Goal: Task Accomplishment & Management: Use online tool/utility

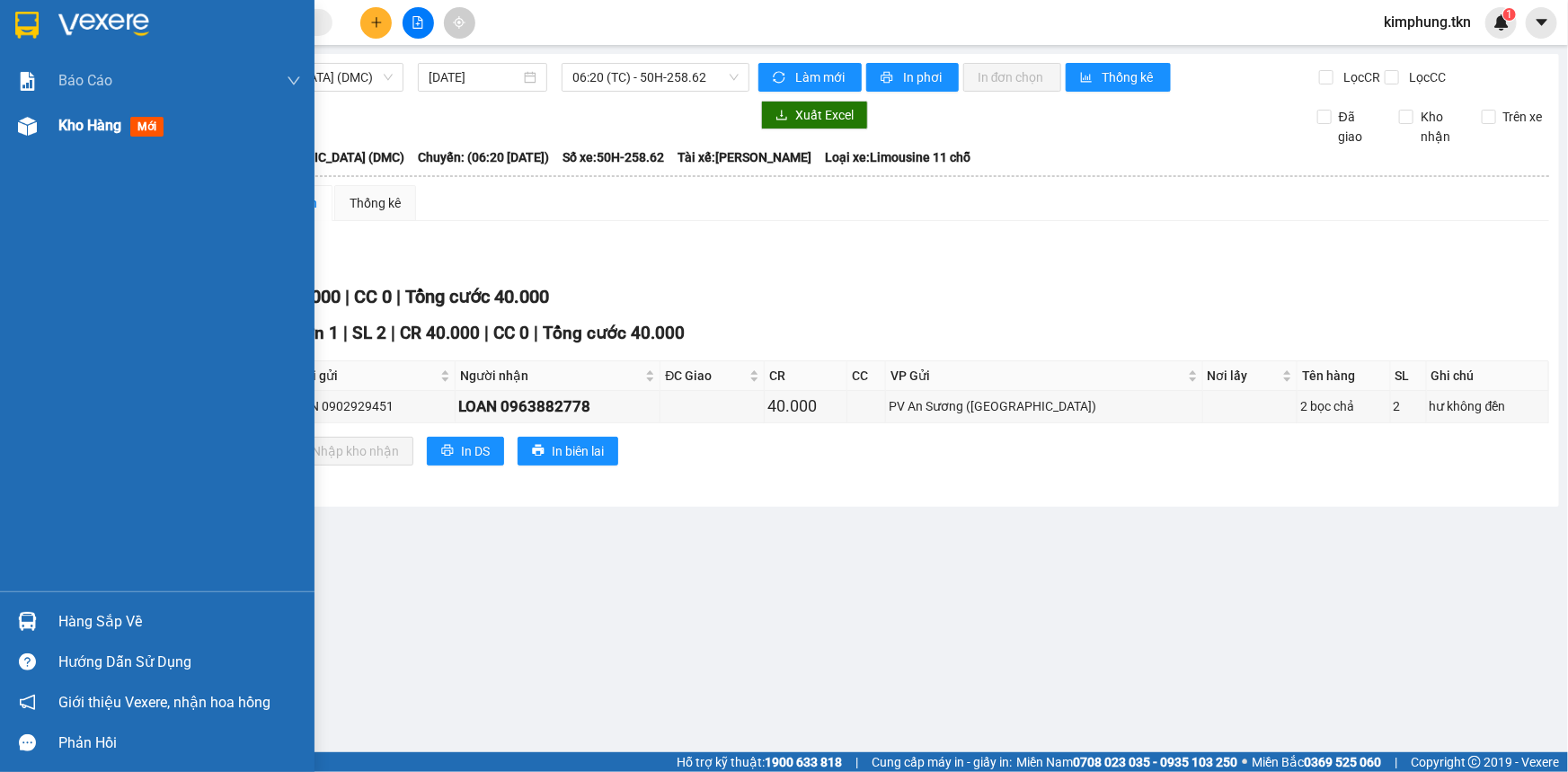
click at [75, 119] on span "Kho hàng" at bounding box center [90, 125] width 63 height 17
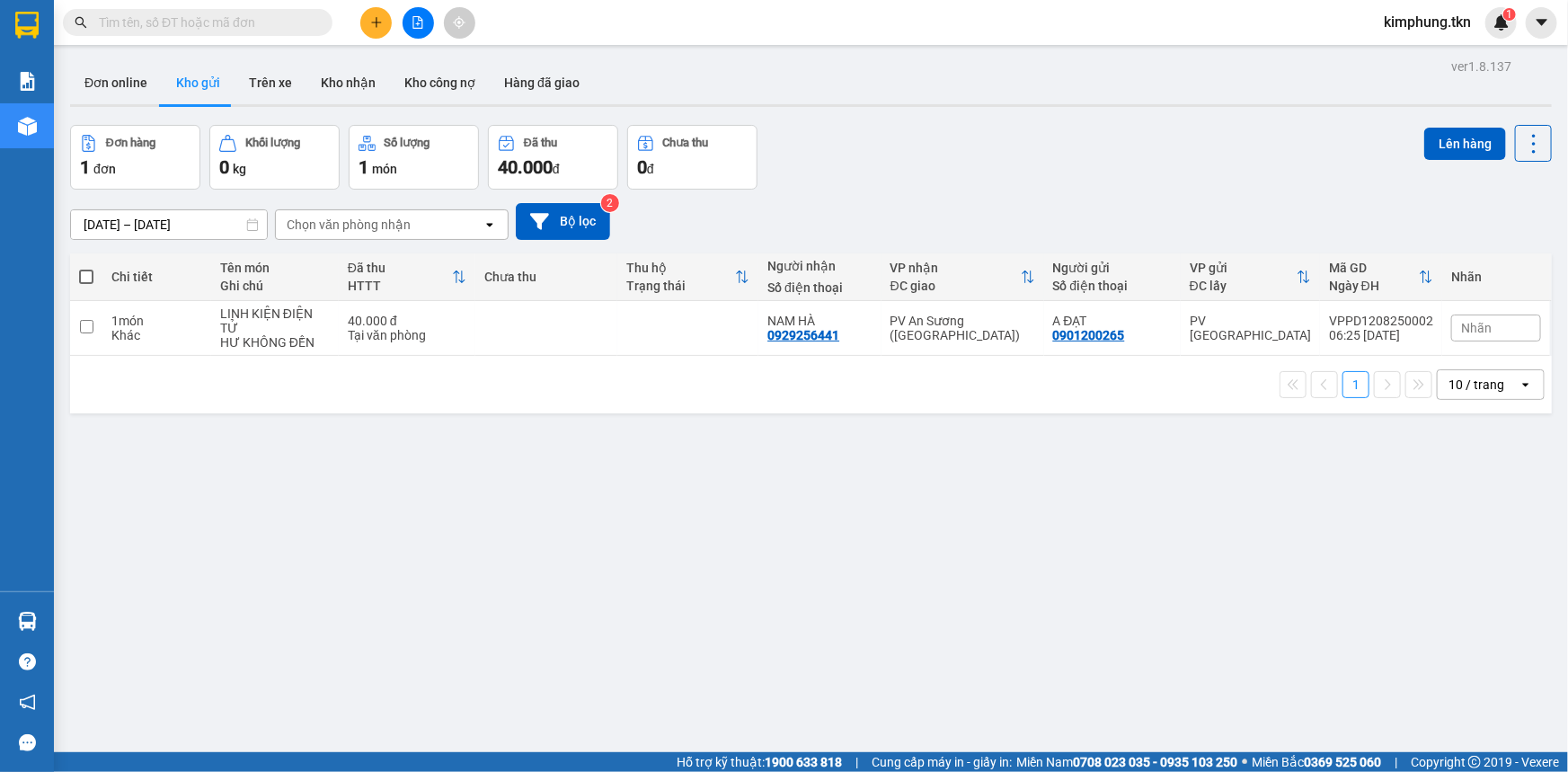
click at [86, 277] on span at bounding box center [85, 276] width 14 height 14
click at [86, 268] on input "checkbox" at bounding box center [86, 268] width 0 height 0
checkbox input "true"
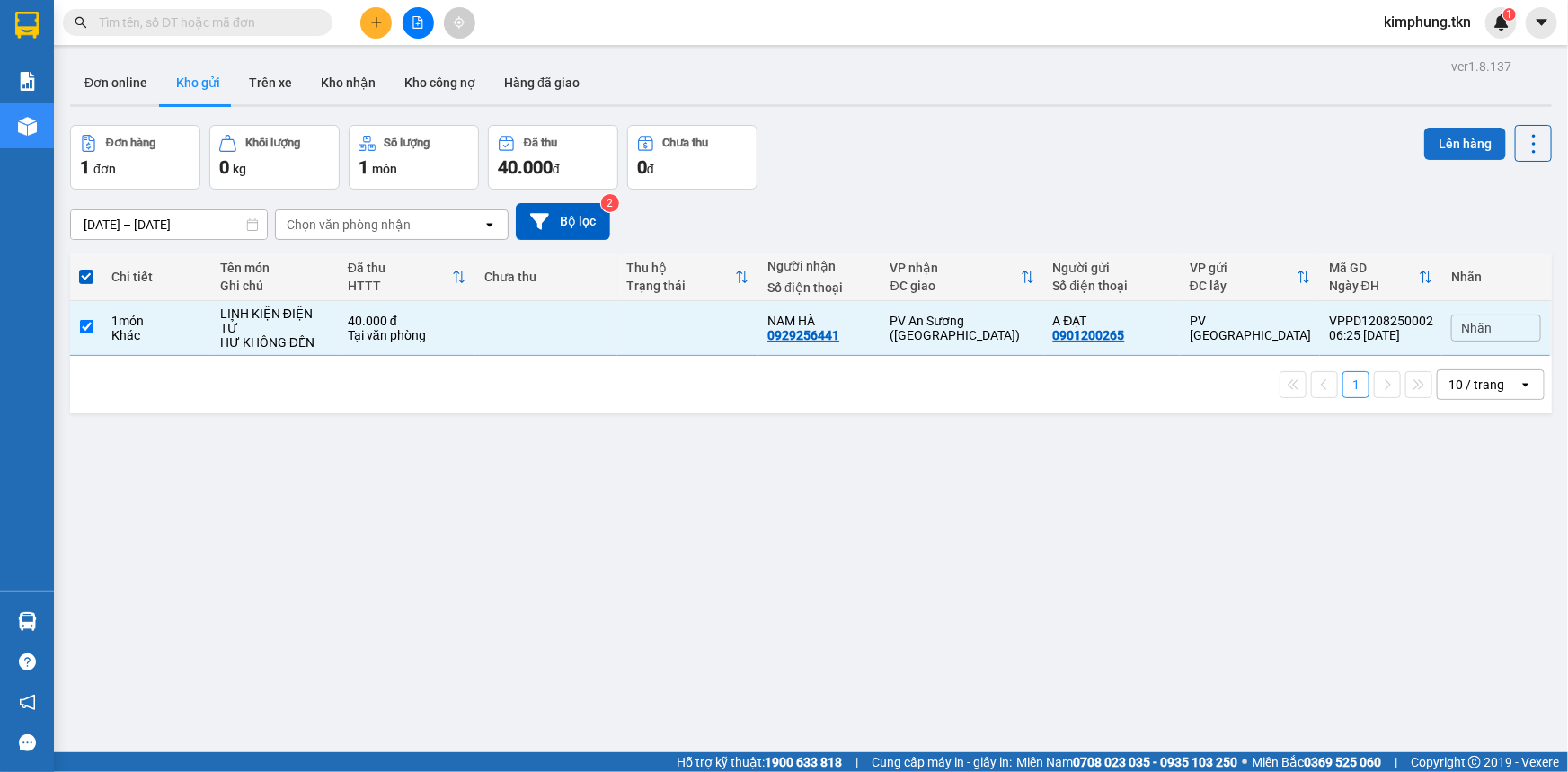
click at [1471, 143] on button "Lên hàng" at bounding box center [1465, 143] width 82 height 32
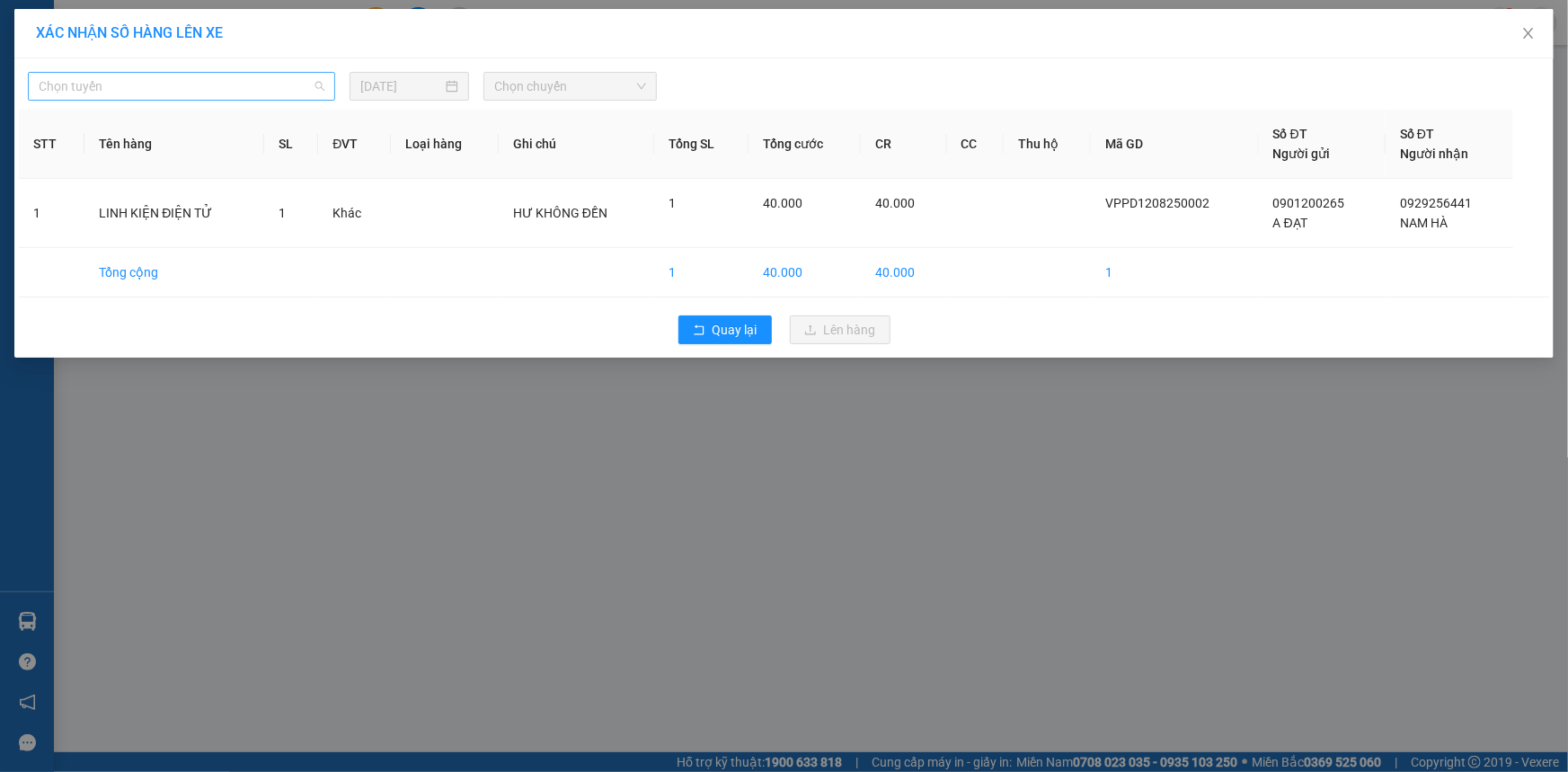
click at [165, 91] on span "Chọn tuyến" at bounding box center [181, 86] width 286 height 27
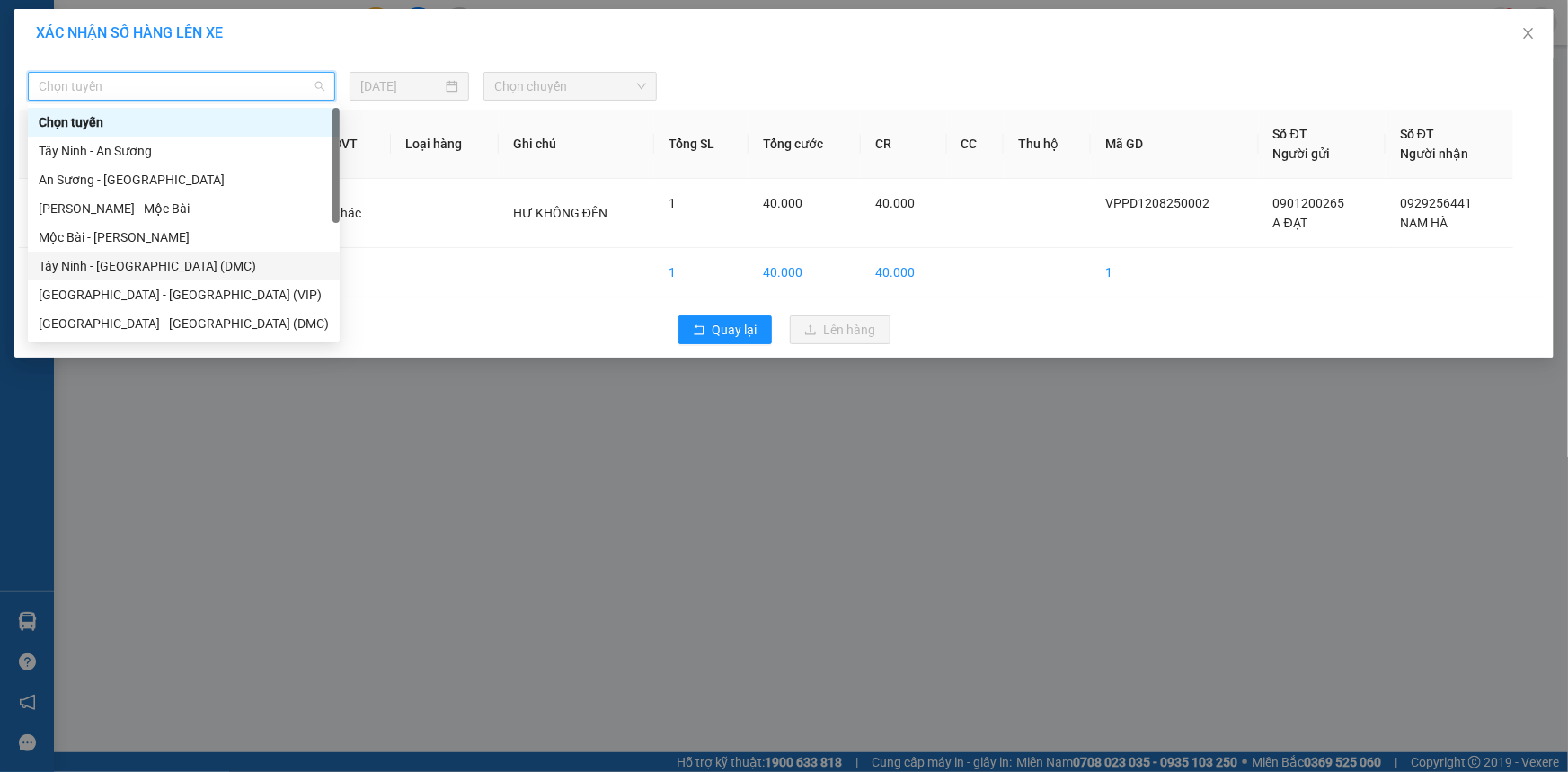
click at [164, 268] on div "Tây Ninh - [GEOGRAPHIC_DATA] (DMC)" at bounding box center [184, 266] width 290 height 20
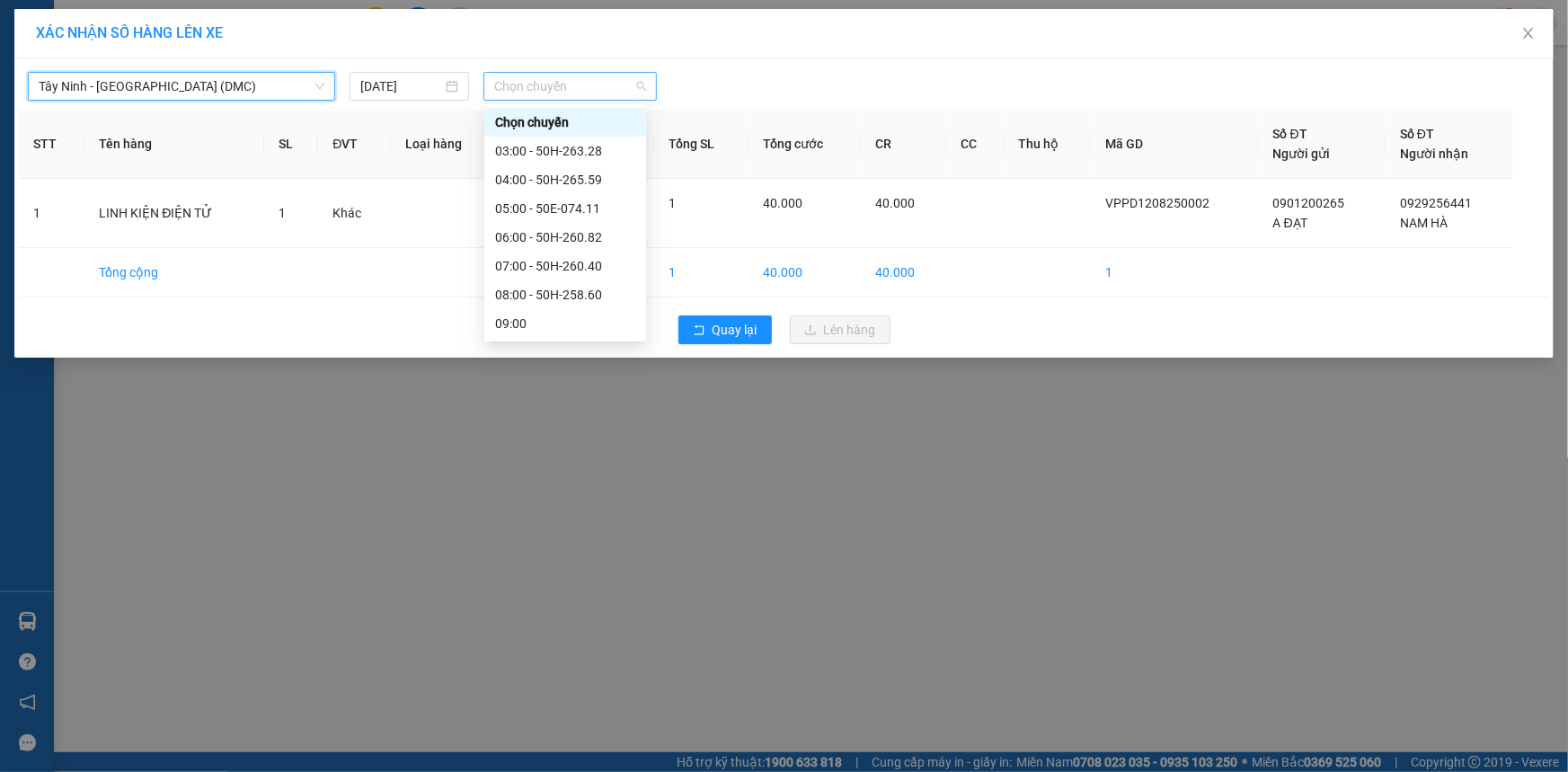
click at [639, 86] on span "Chọn chuyến" at bounding box center [570, 86] width 152 height 27
click at [558, 262] on div "07:00 - 50H-260.40" at bounding box center [566, 266] width 140 height 20
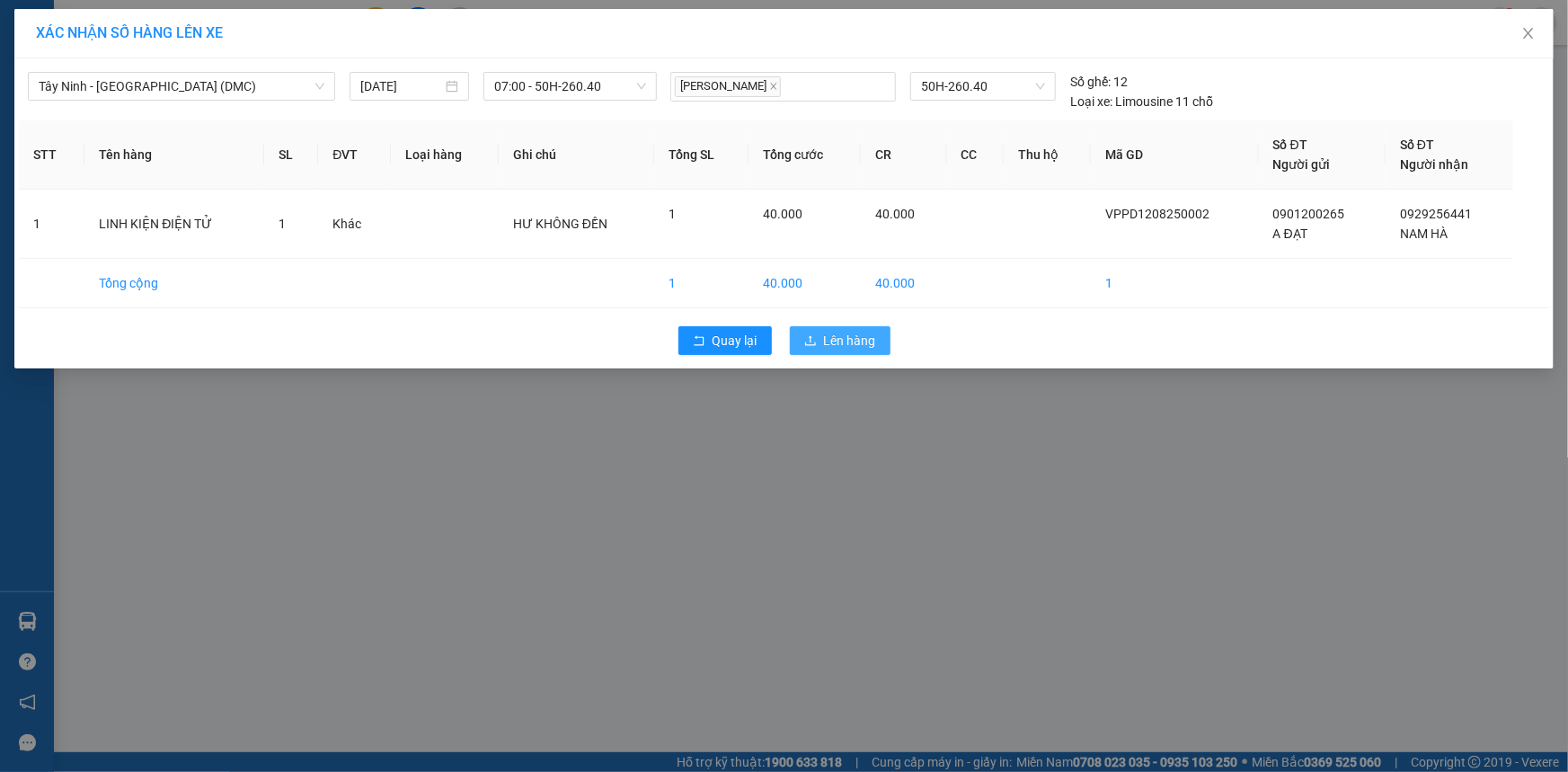
click at [862, 342] on span "Lên hàng" at bounding box center [849, 340] width 52 height 20
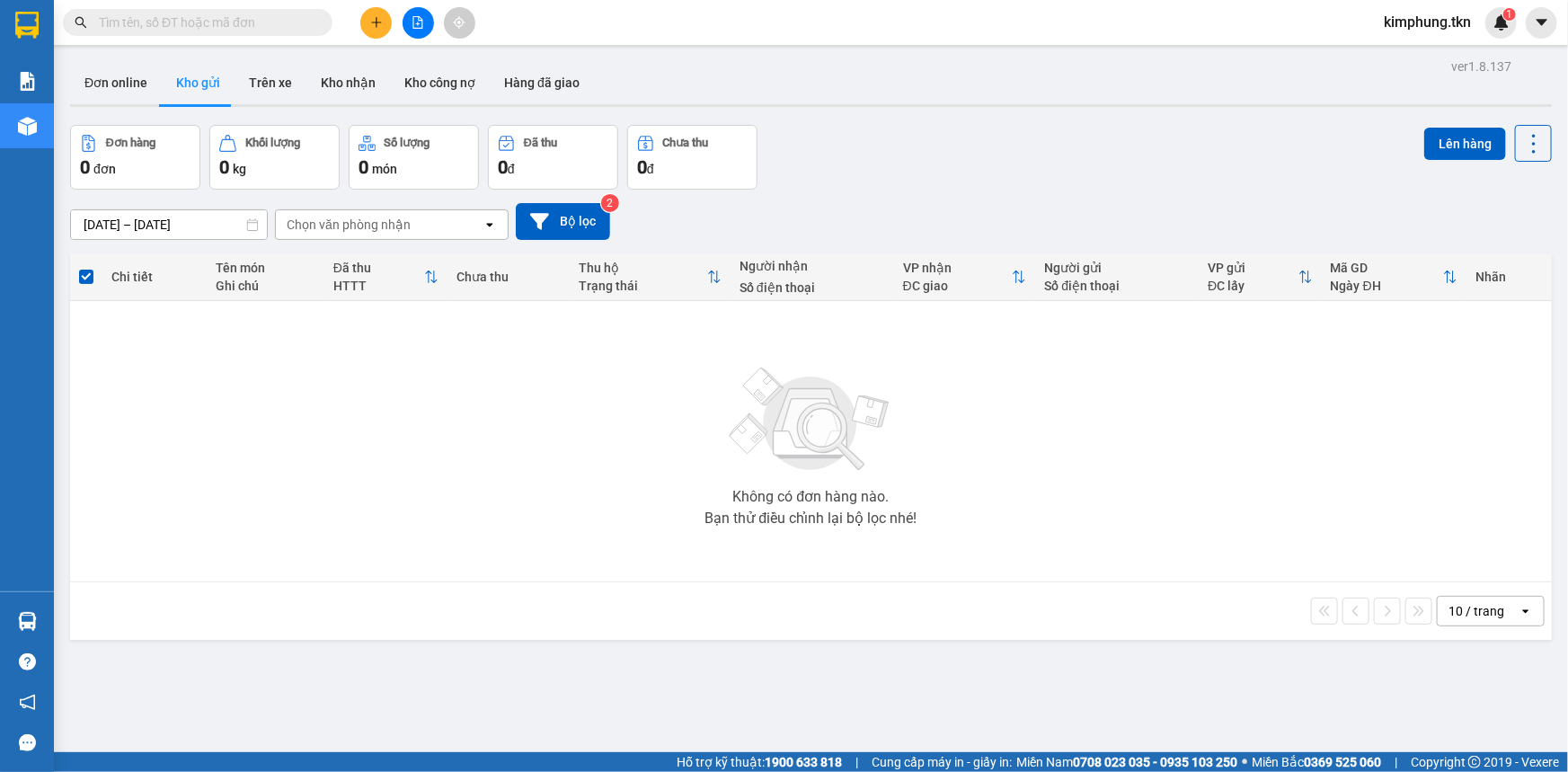
click at [591, 348] on div "Không có đơn hàng nào. Bạn thử điều chỉnh lại bộ lọc nhé!" at bounding box center [811, 442] width 1464 height 270
click at [354, 83] on button "Kho nhận" at bounding box center [348, 82] width 84 height 43
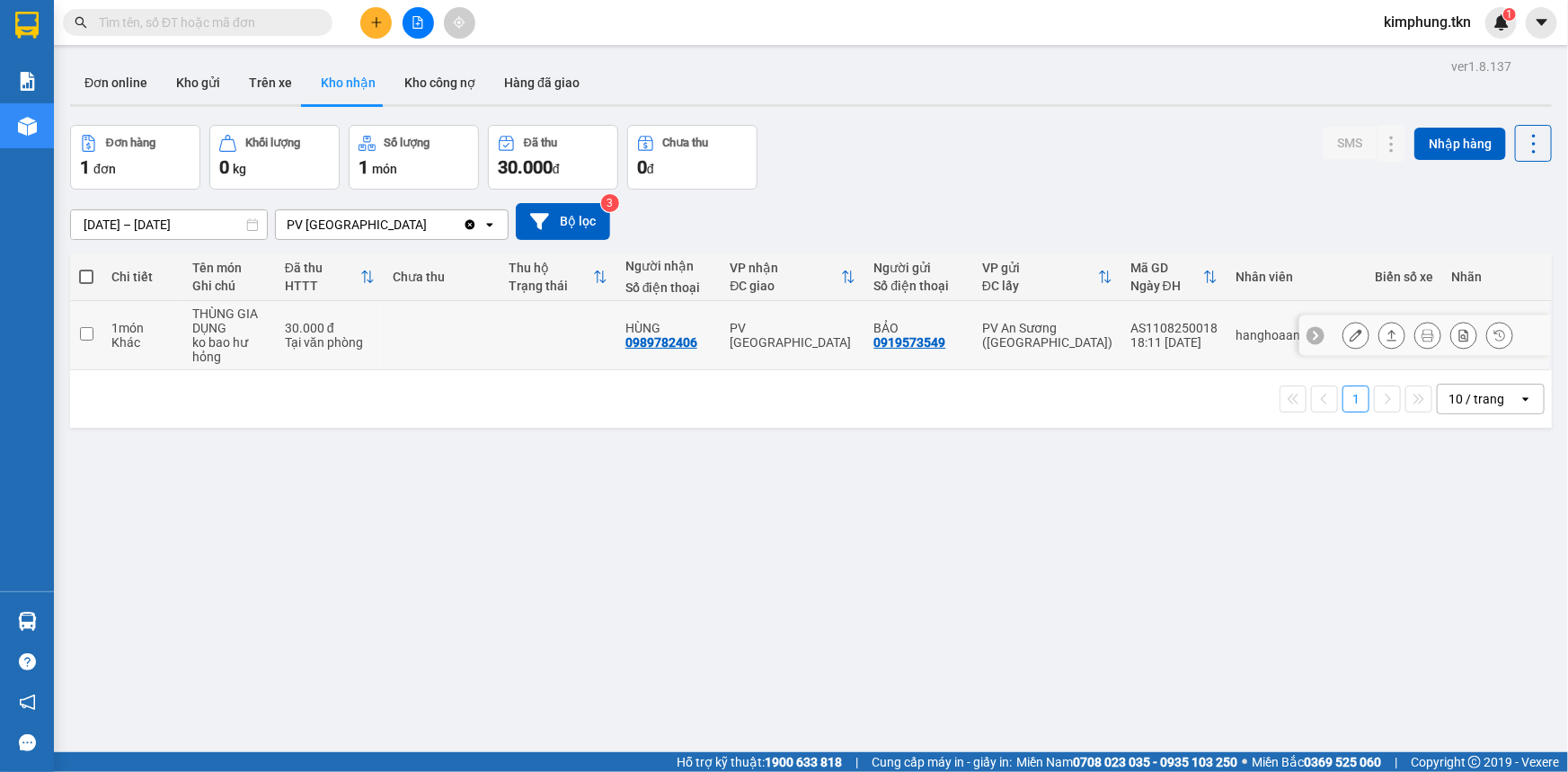
click at [94, 330] on td at bounding box center [86, 335] width 32 height 69
checkbox input "true"
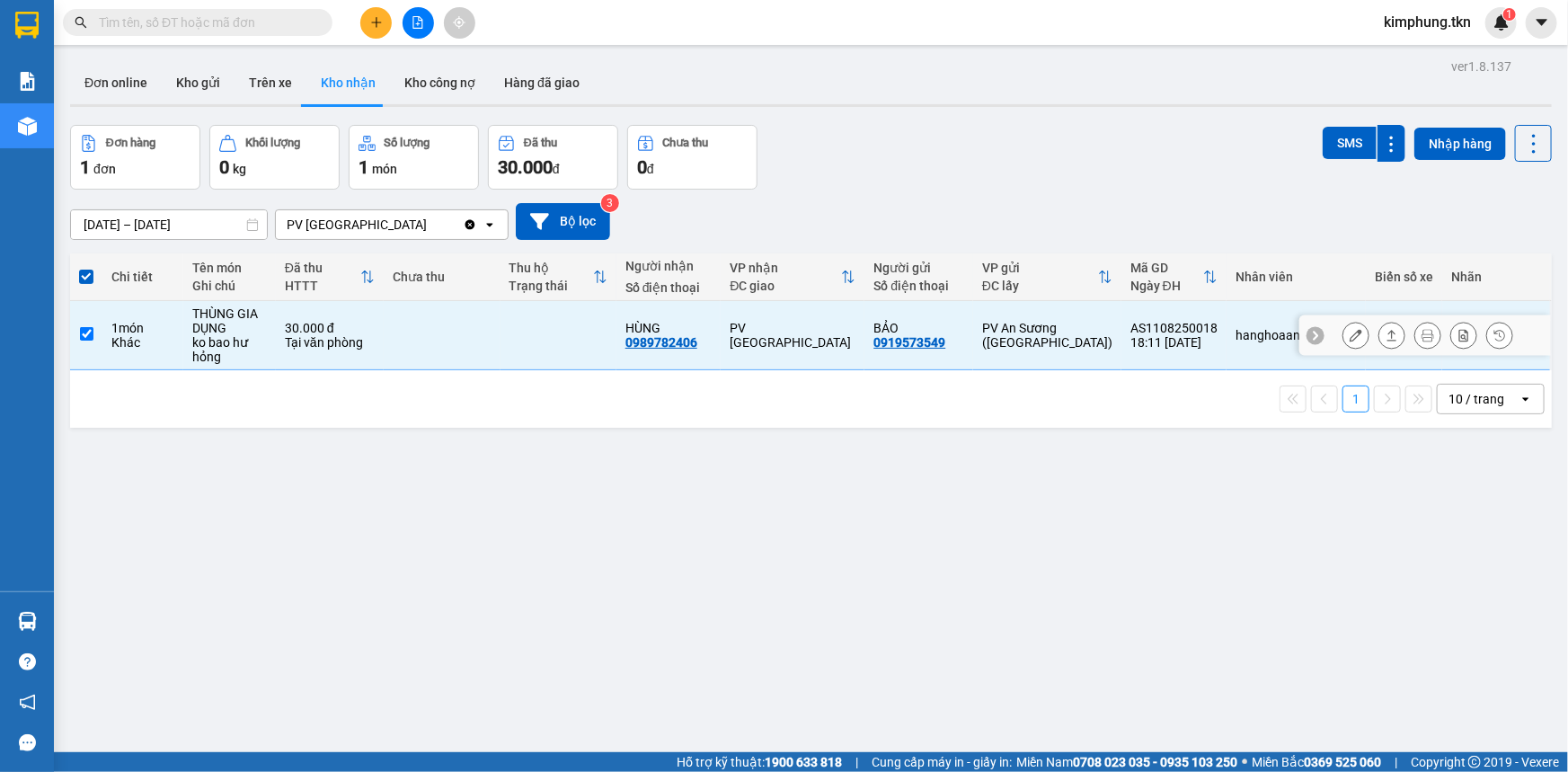
click at [1350, 335] on icon at bounding box center [1355, 335] width 12 height 12
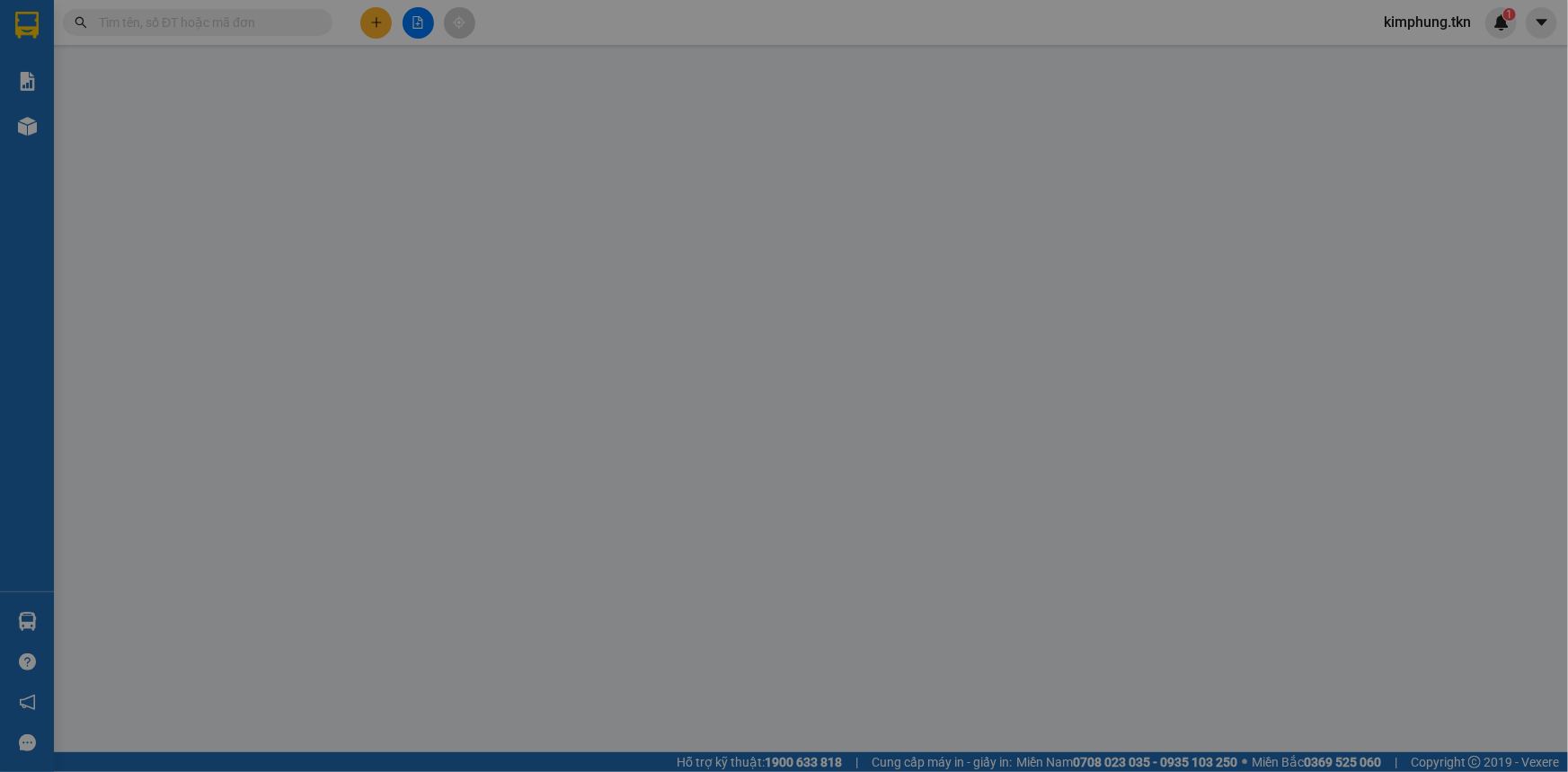
type input "0919573549"
type input "BẢO"
type input "0989782406"
type input "HÙNG"
type input "30.000"
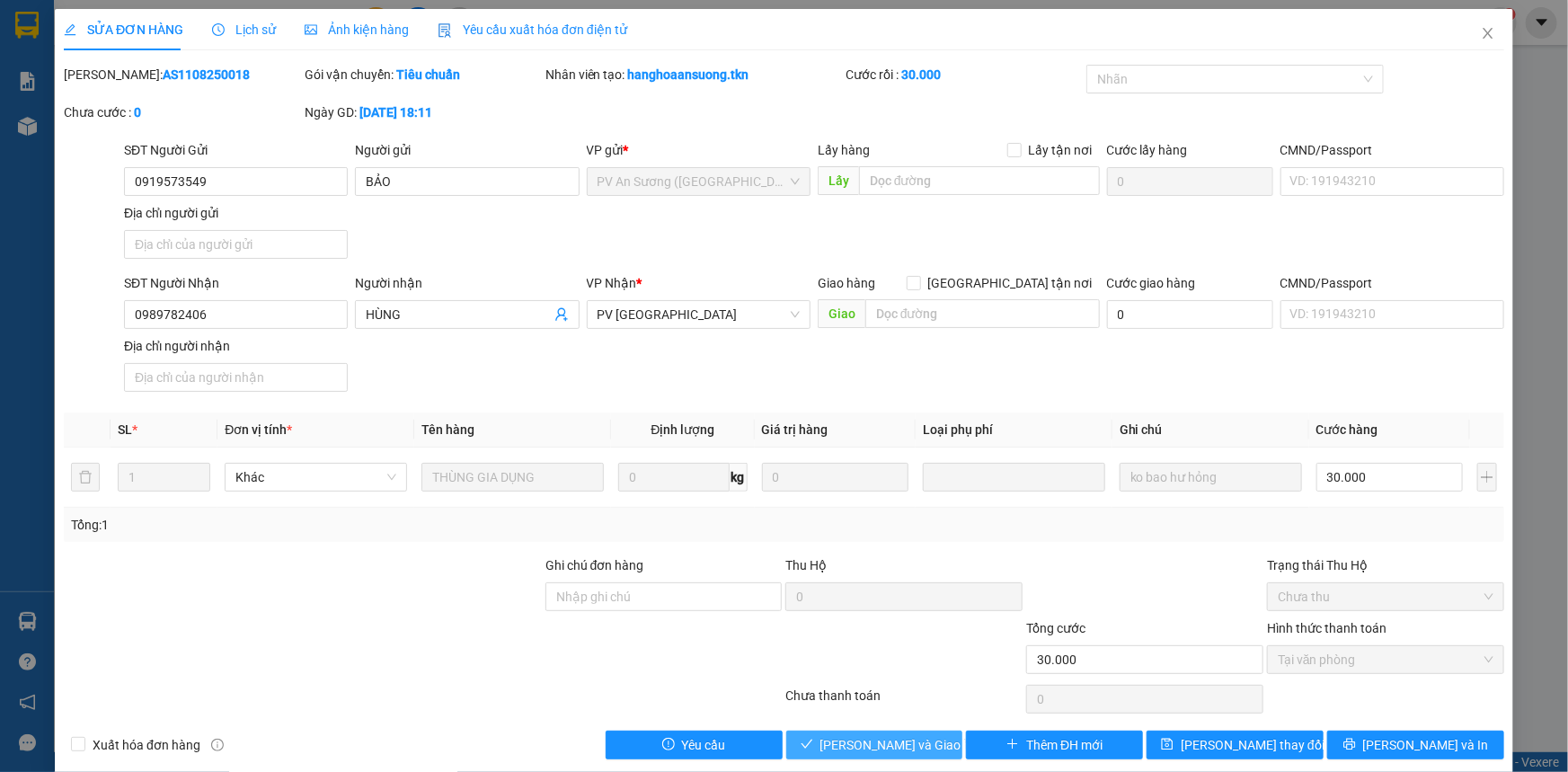
click at [895, 731] on button "[PERSON_NAME] và Giao hàng" at bounding box center [875, 745] width 177 height 28
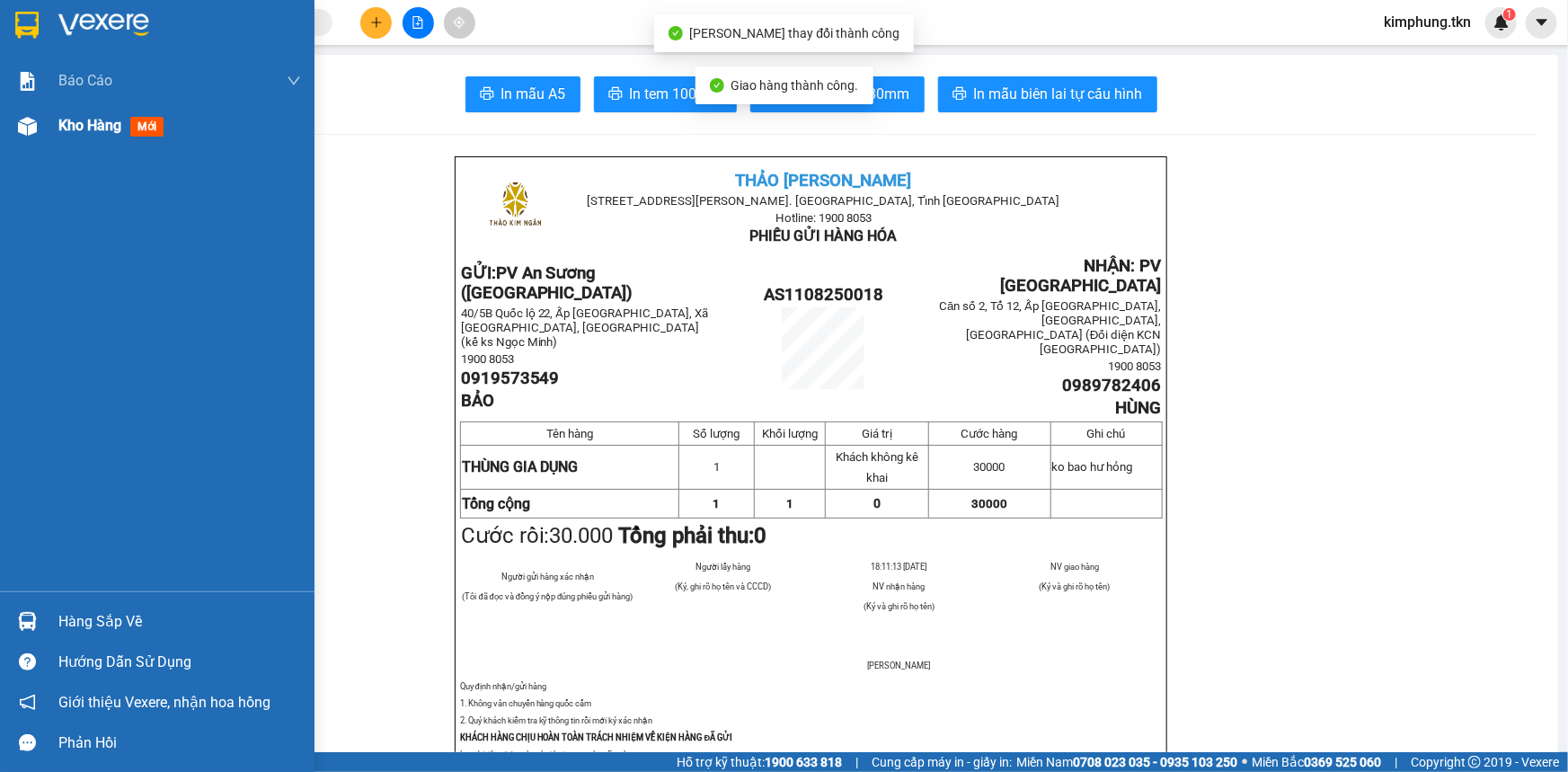
click at [68, 120] on span "Kho hàng" at bounding box center [90, 125] width 63 height 17
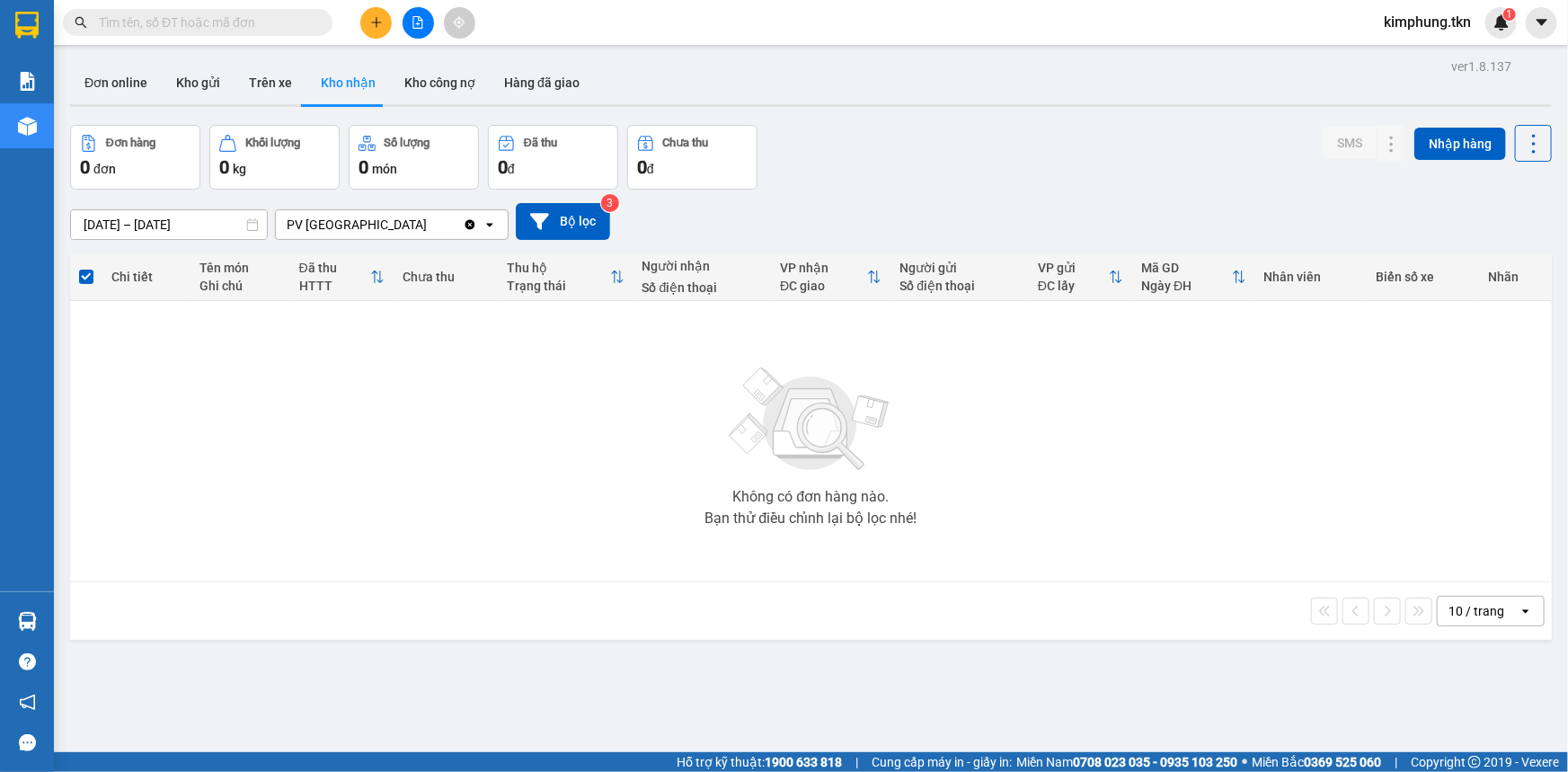
click at [96, 625] on div "10 / trang open" at bounding box center [811, 612] width 1467 height 30
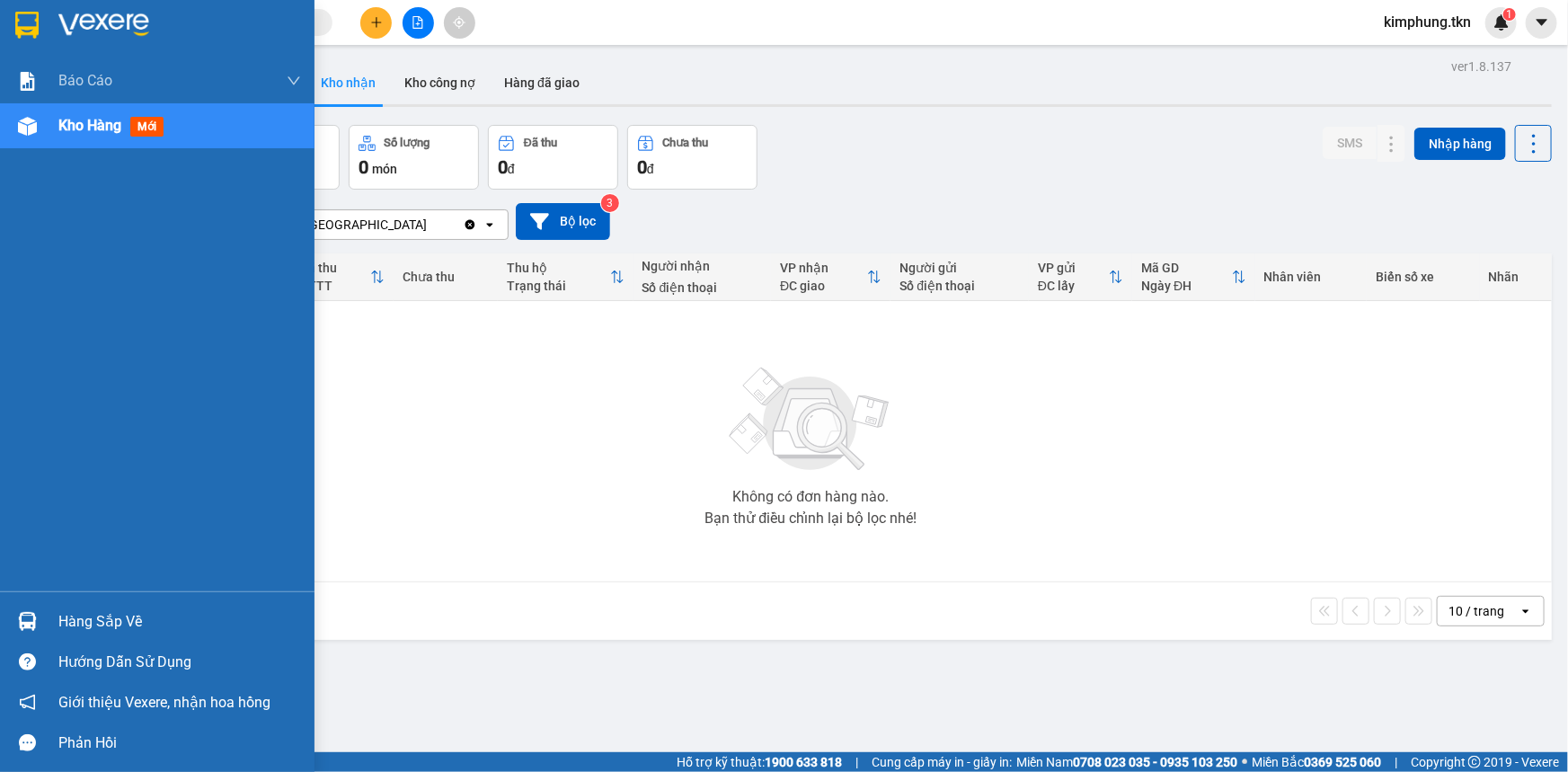
click at [71, 628] on div "Hàng sắp về" at bounding box center [180, 622] width 243 height 27
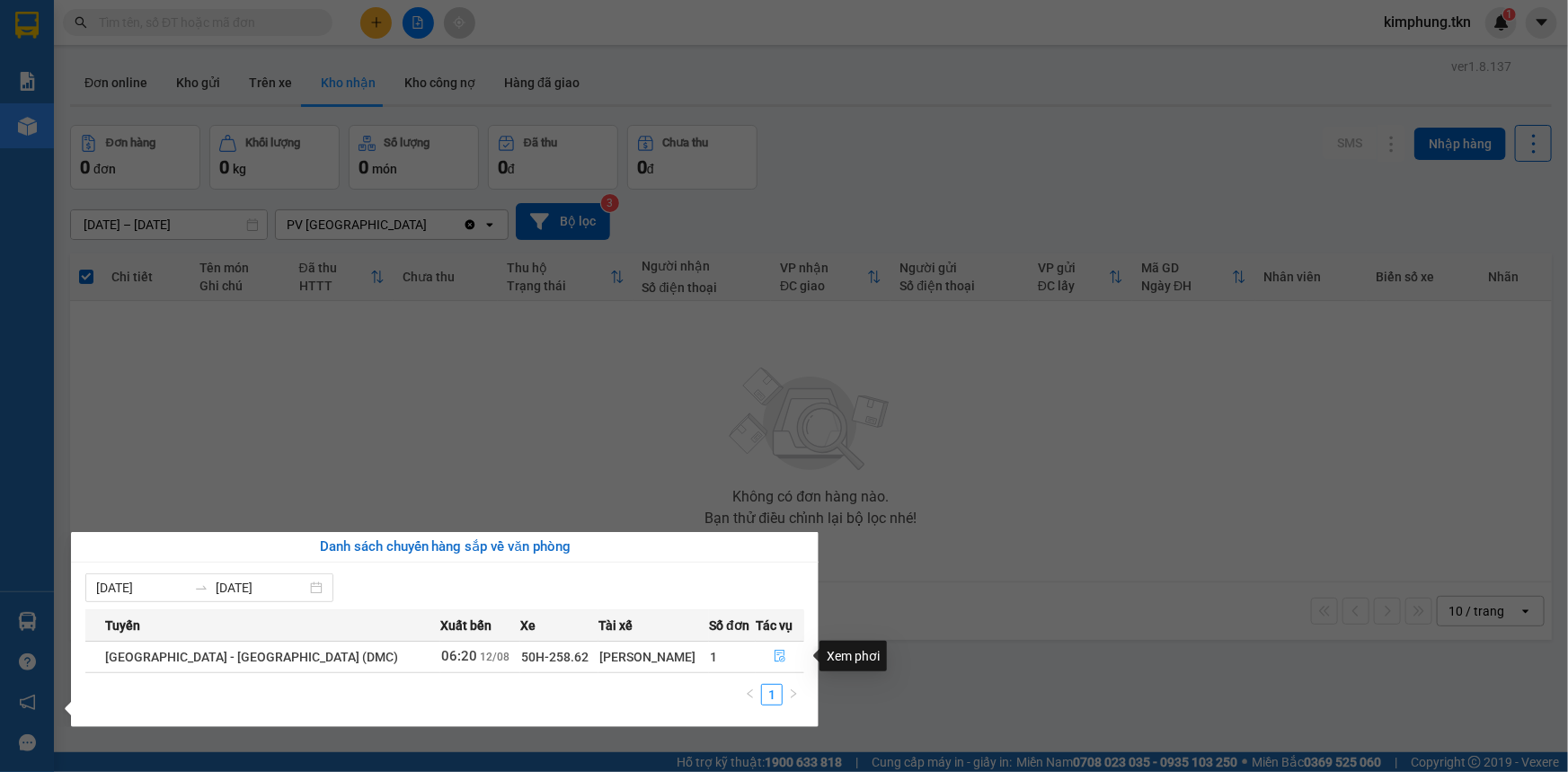
click at [774, 652] on icon "file-done" at bounding box center [779, 656] width 12 height 12
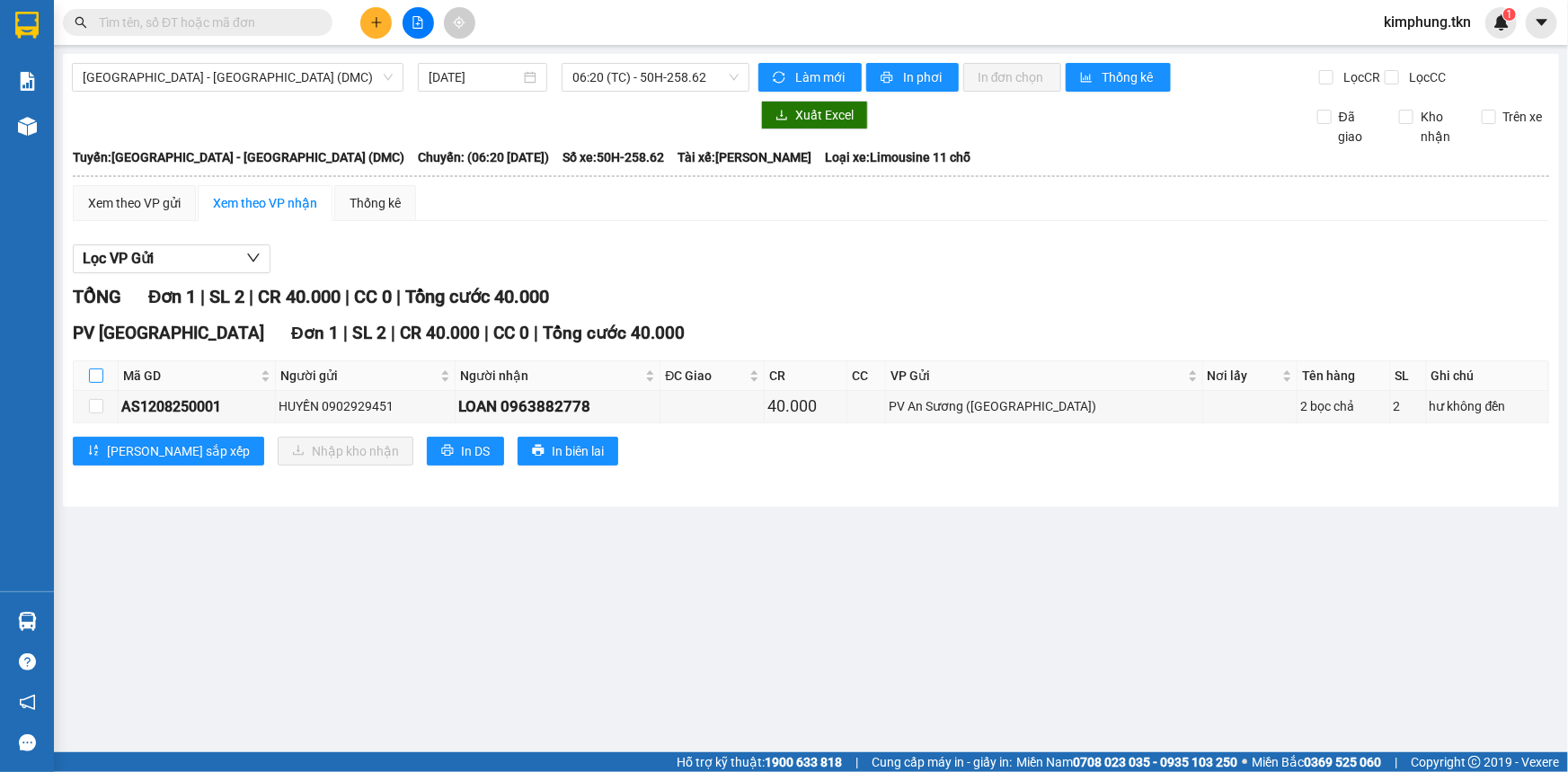
click at [96, 372] on input "checkbox" at bounding box center [96, 375] width 14 height 14
checkbox input "true"
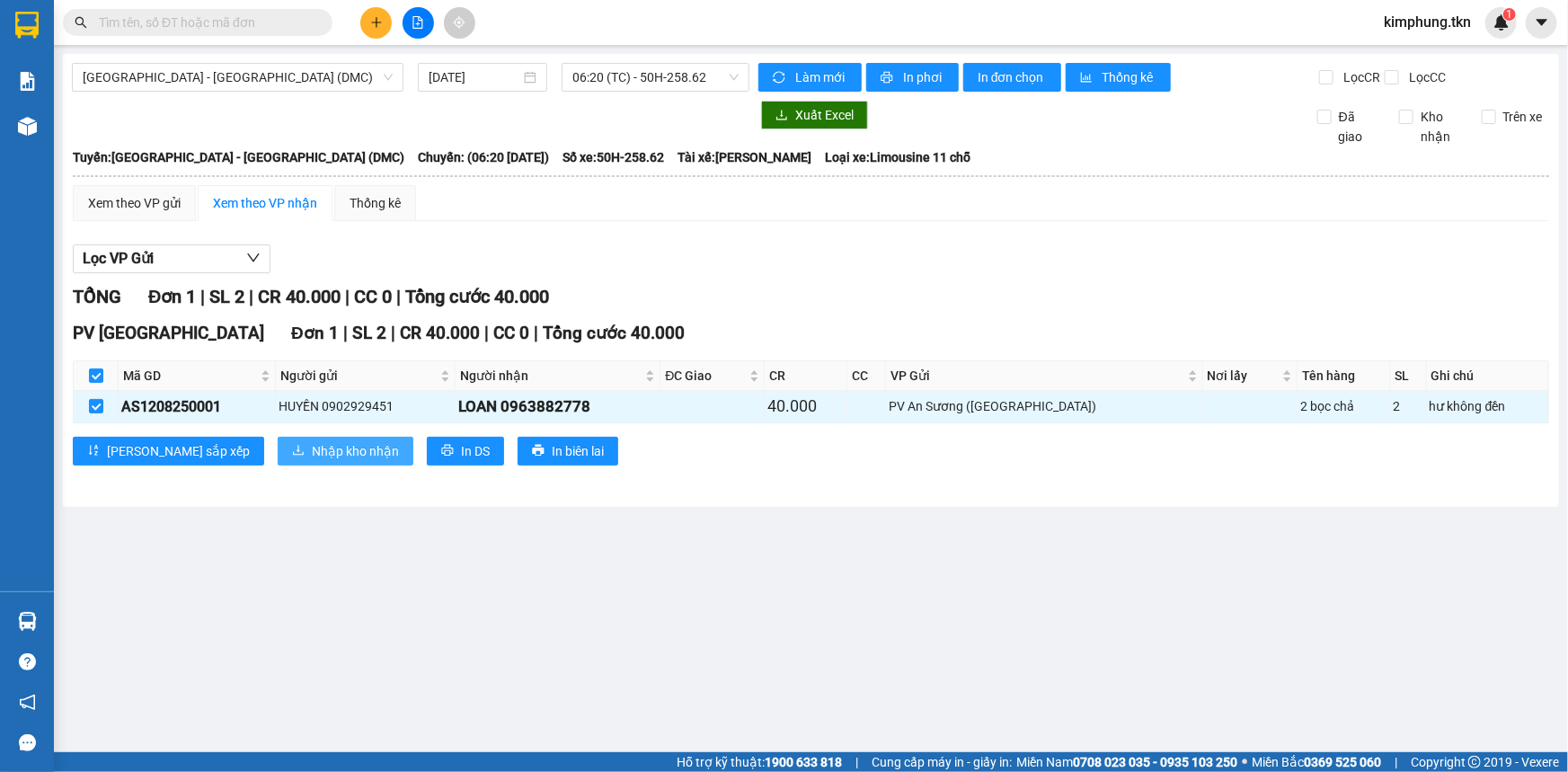
click at [312, 454] on span "Nhập kho nhận" at bounding box center [356, 451] width 87 height 20
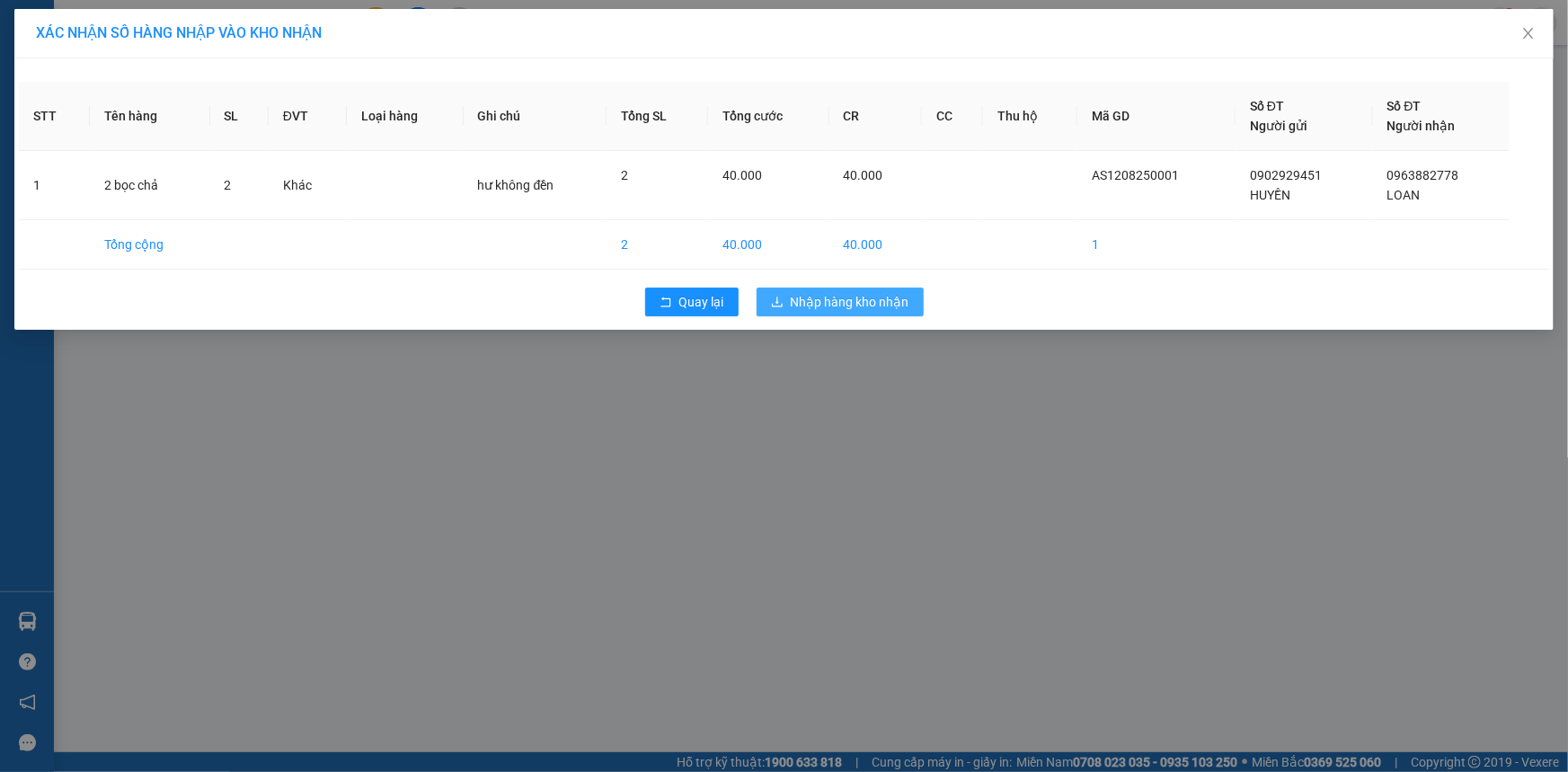
click at [820, 303] on span "Nhập hàng kho nhận" at bounding box center [849, 302] width 119 height 20
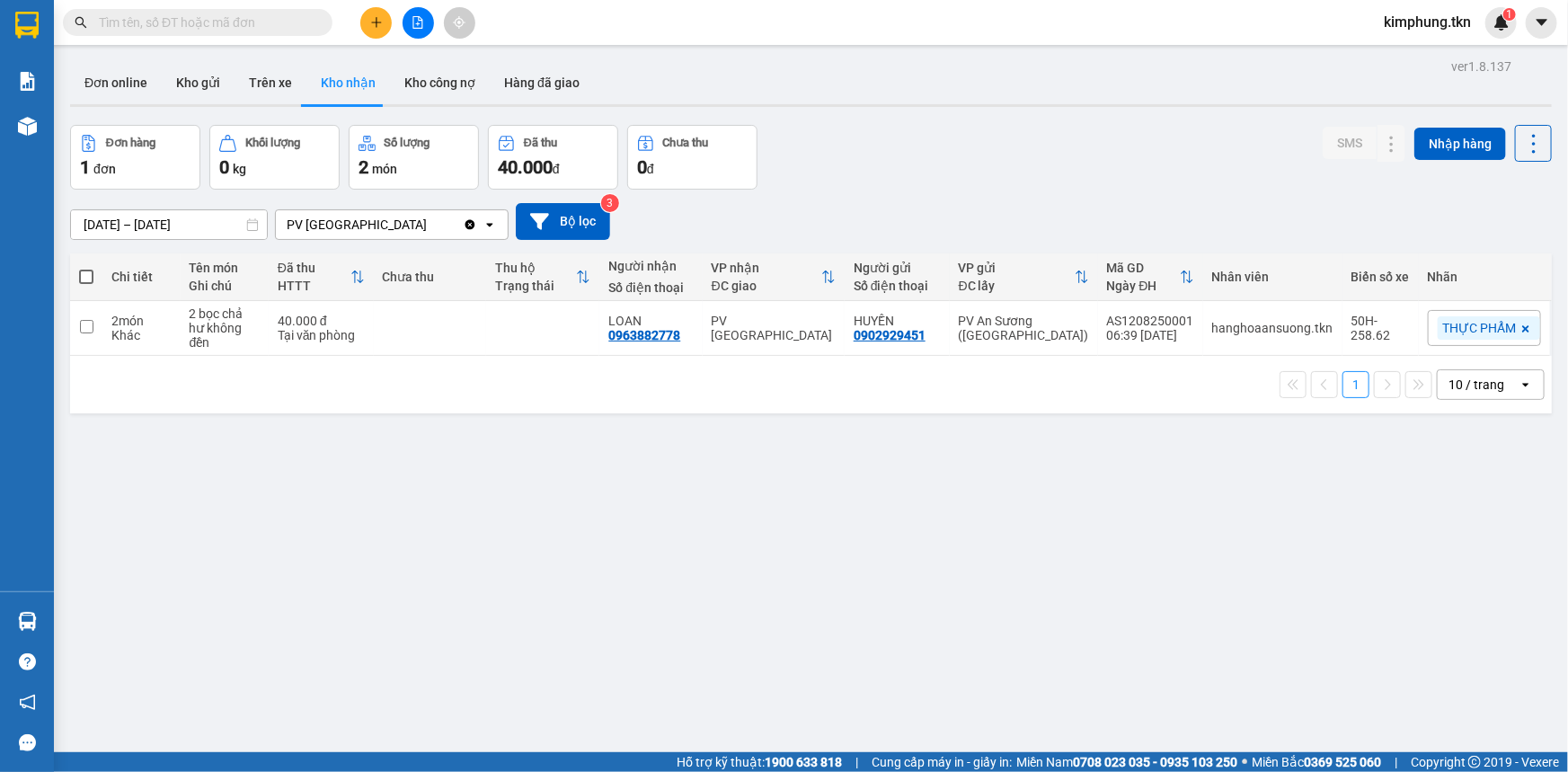
click at [371, 26] on icon "plus" at bounding box center [376, 22] width 12 height 12
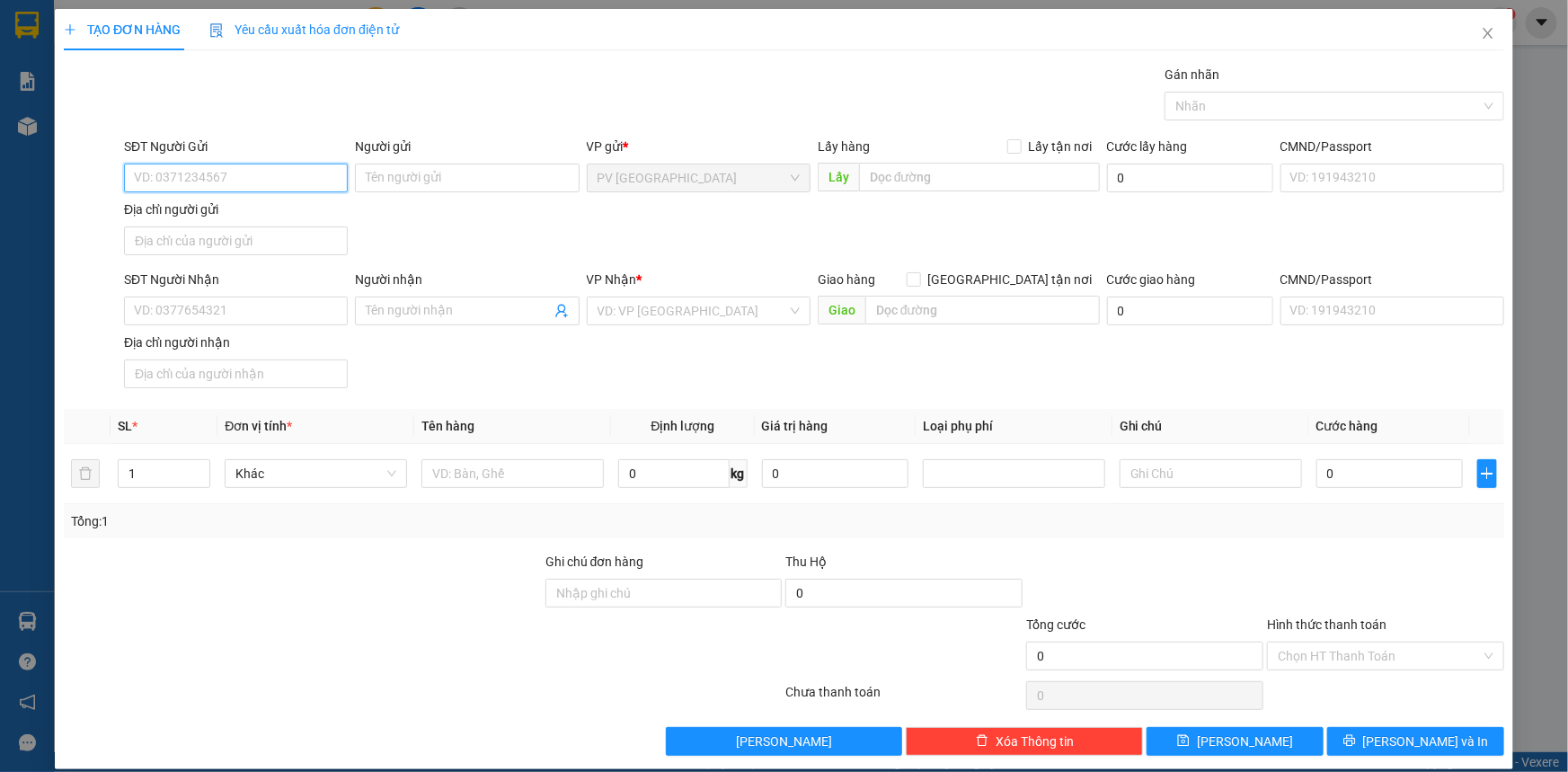
click at [236, 175] on input "SĐT Người Gửi" at bounding box center [236, 178] width 224 height 28
type input "0933517847"
click at [491, 182] on input "Người gửi" at bounding box center [467, 178] width 224 height 28
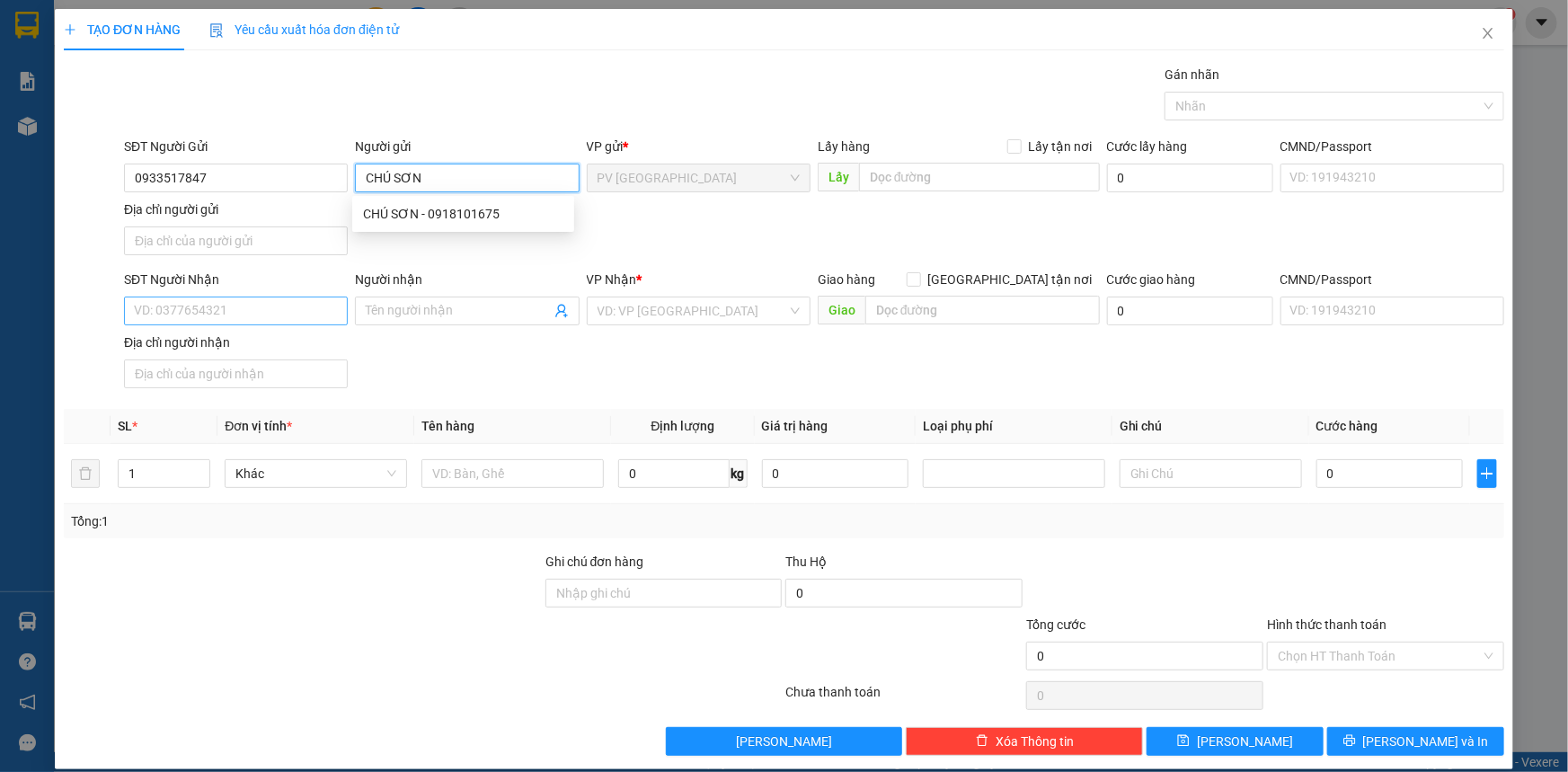
type input "CHÚ SƠN"
click at [253, 301] on input "SĐT Người Nhận" at bounding box center [236, 311] width 224 height 28
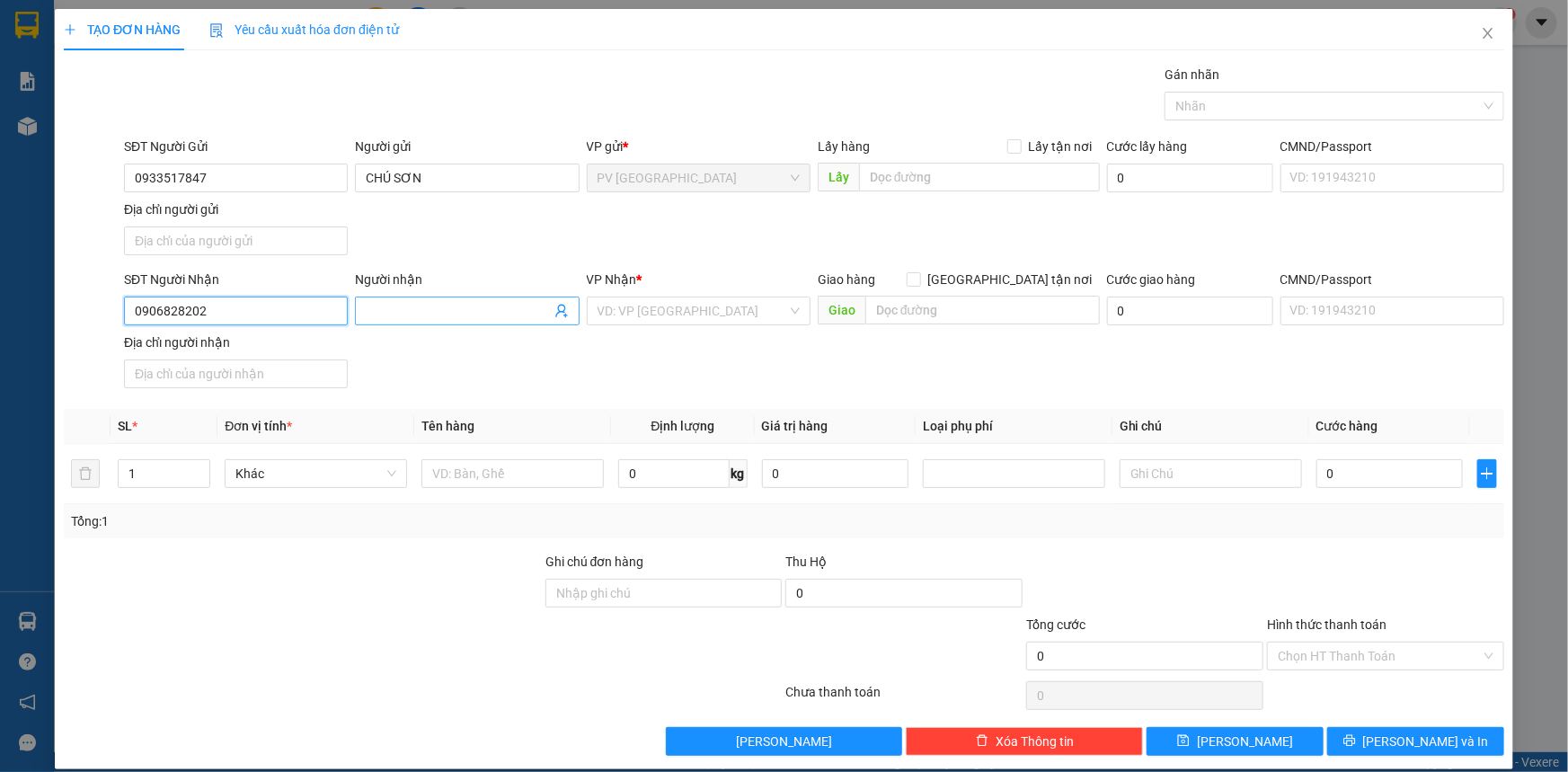
type input "0906828202"
click at [425, 310] on input "Người nhận" at bounding box center [457, 311] width 184 height 20
type input "A TỤ"
click at [654, 311] on input "search" at bounding box center [693, 311] width 190 height 27
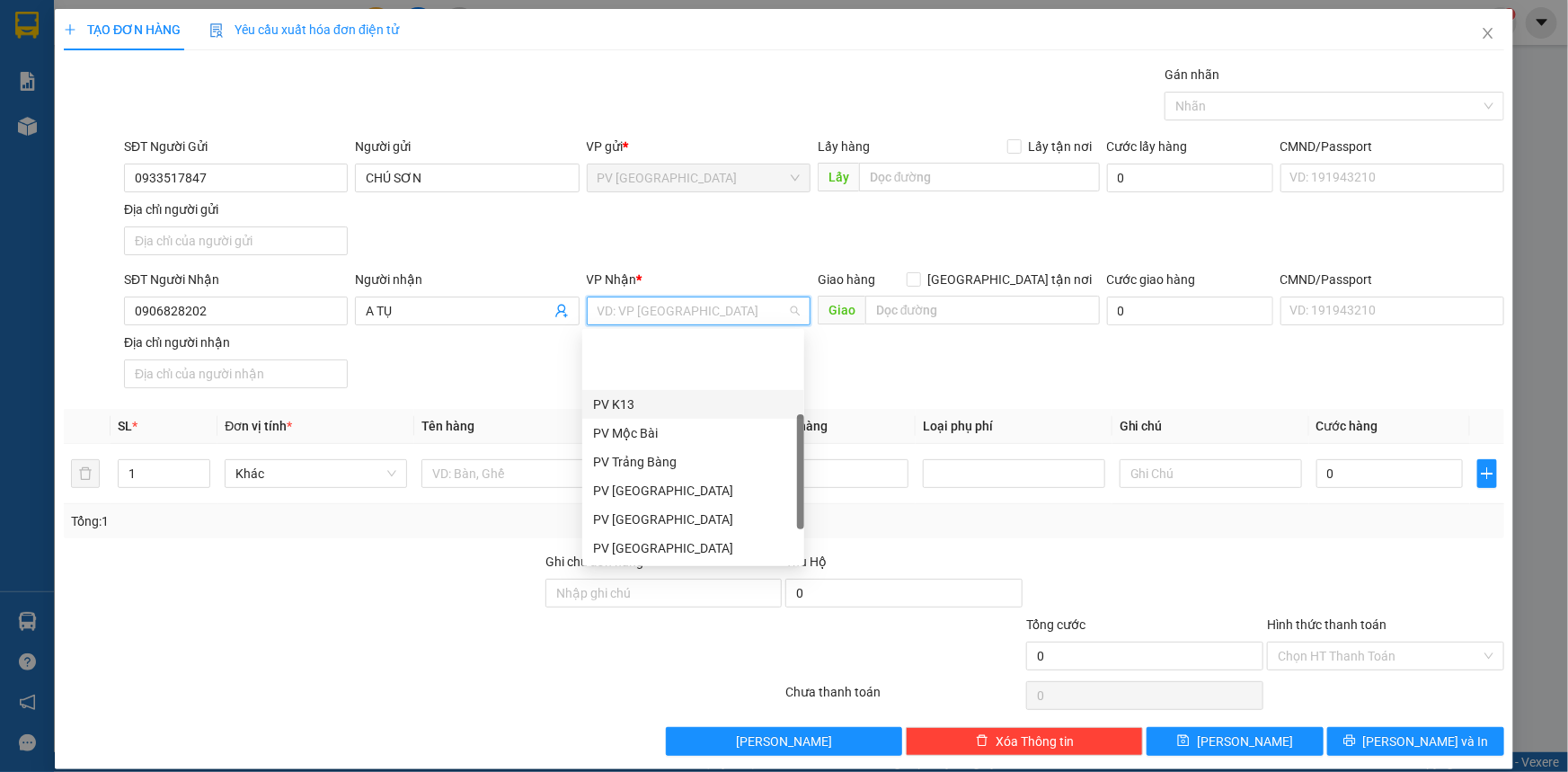
scroll to position [114, 0]
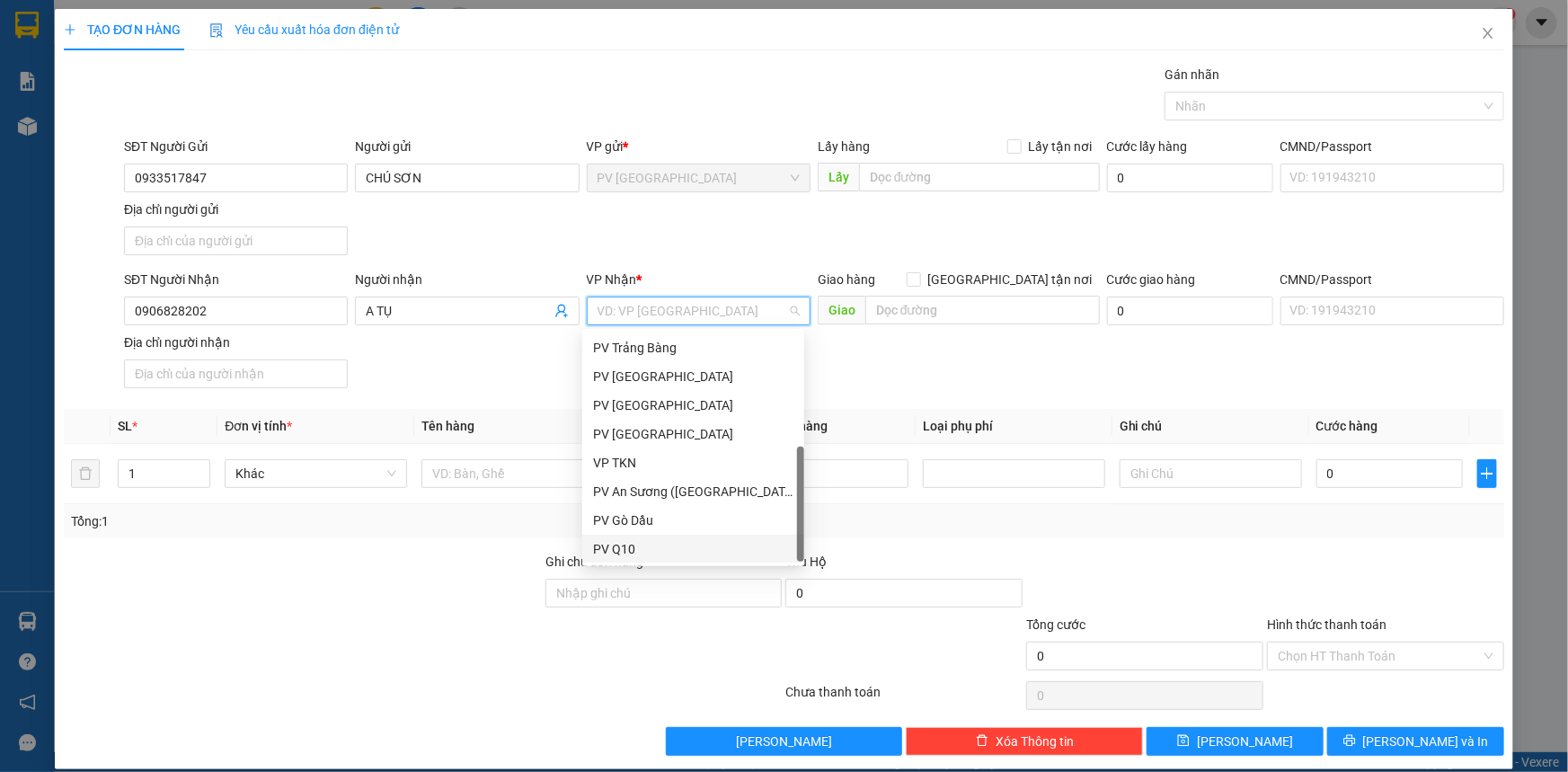
click at [625, 548] on div "PV Q10" at bounding box center [693, 549] width 200 height 20
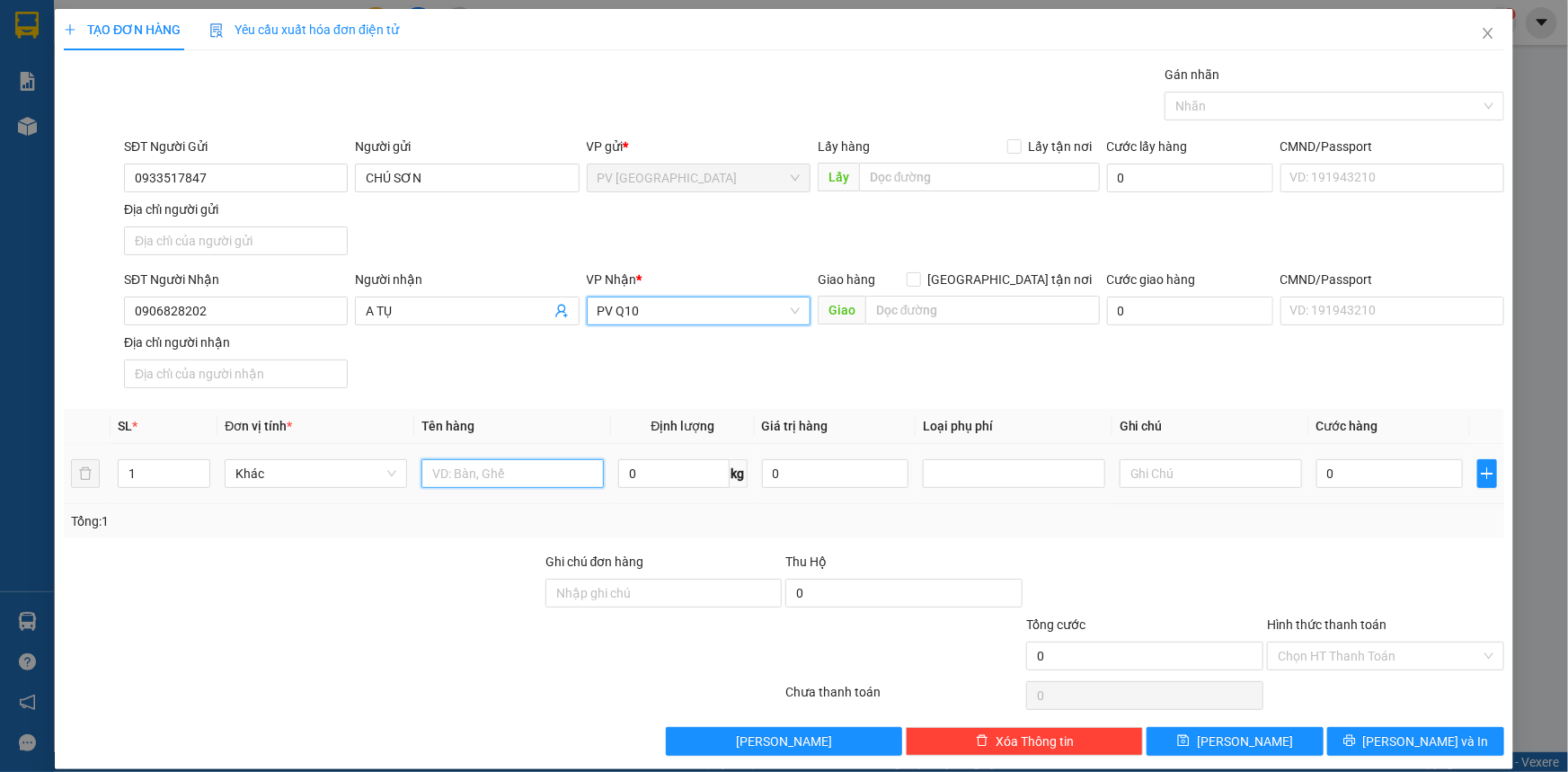
click at [533, 476] on input "text" at bounding box center [513, 474] width 182 height 28
type input "Y"
click at [1295, 103] on div at bounding box center [1326, 105] width 313 height 22
type input "THỊT HEO"
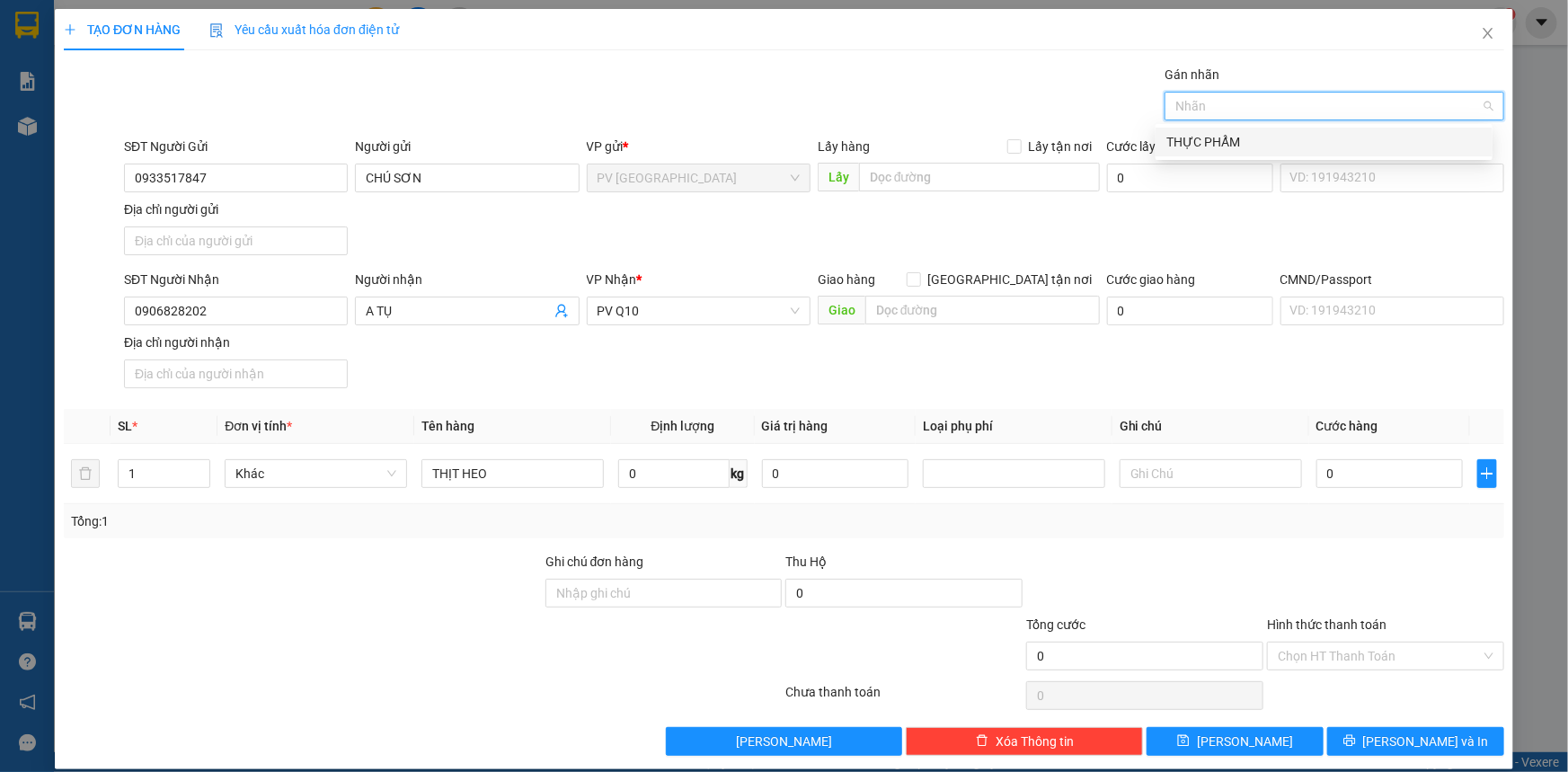
click at [1190, 144] on div "THỰC PHẨM" at bounding box center [1324, 141] width 315 height 20
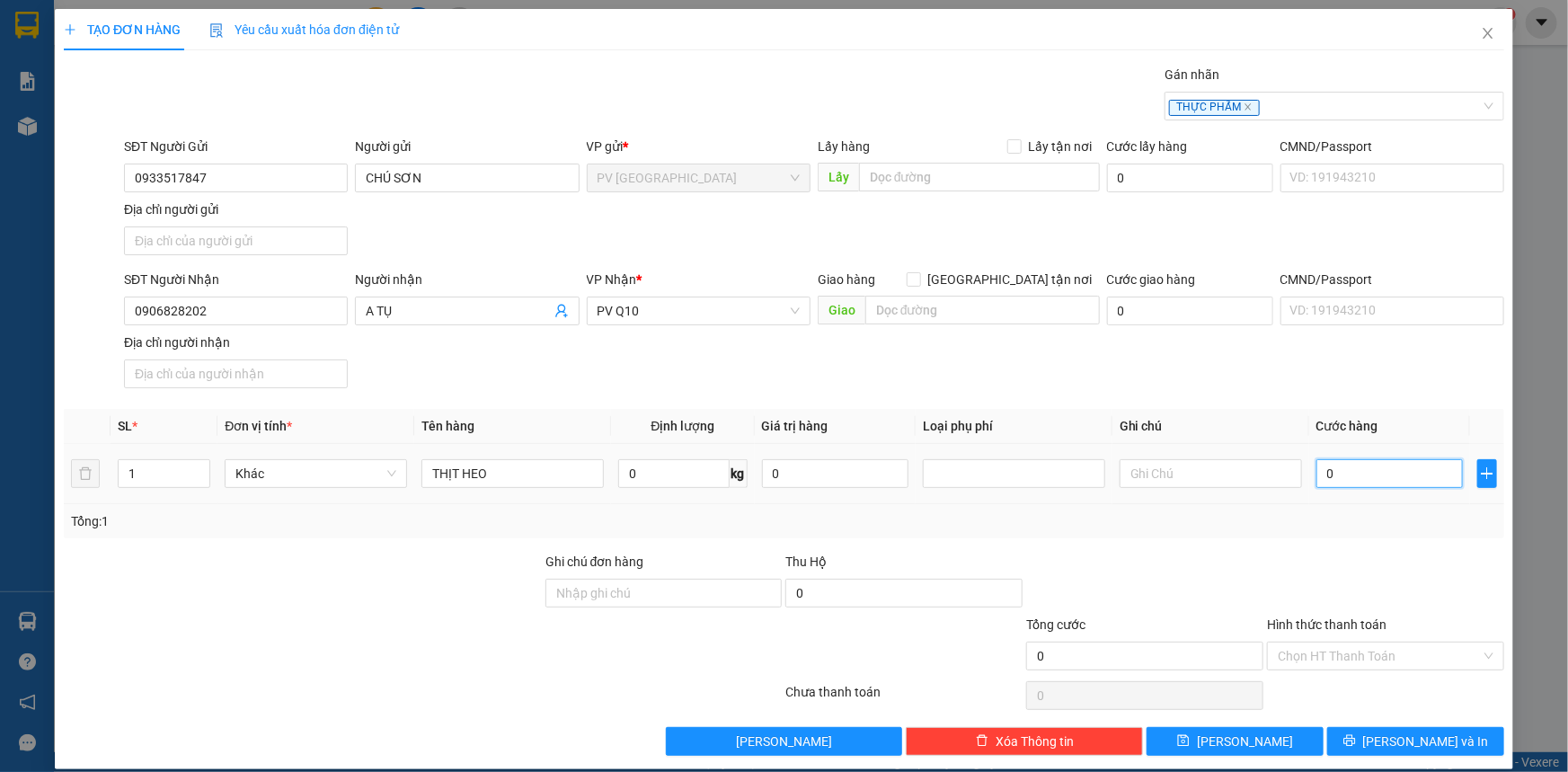
click at [1363, 478] on input "0" at bounding box center [1390, 474] width 146 height 28
type input "3"
type input "30"
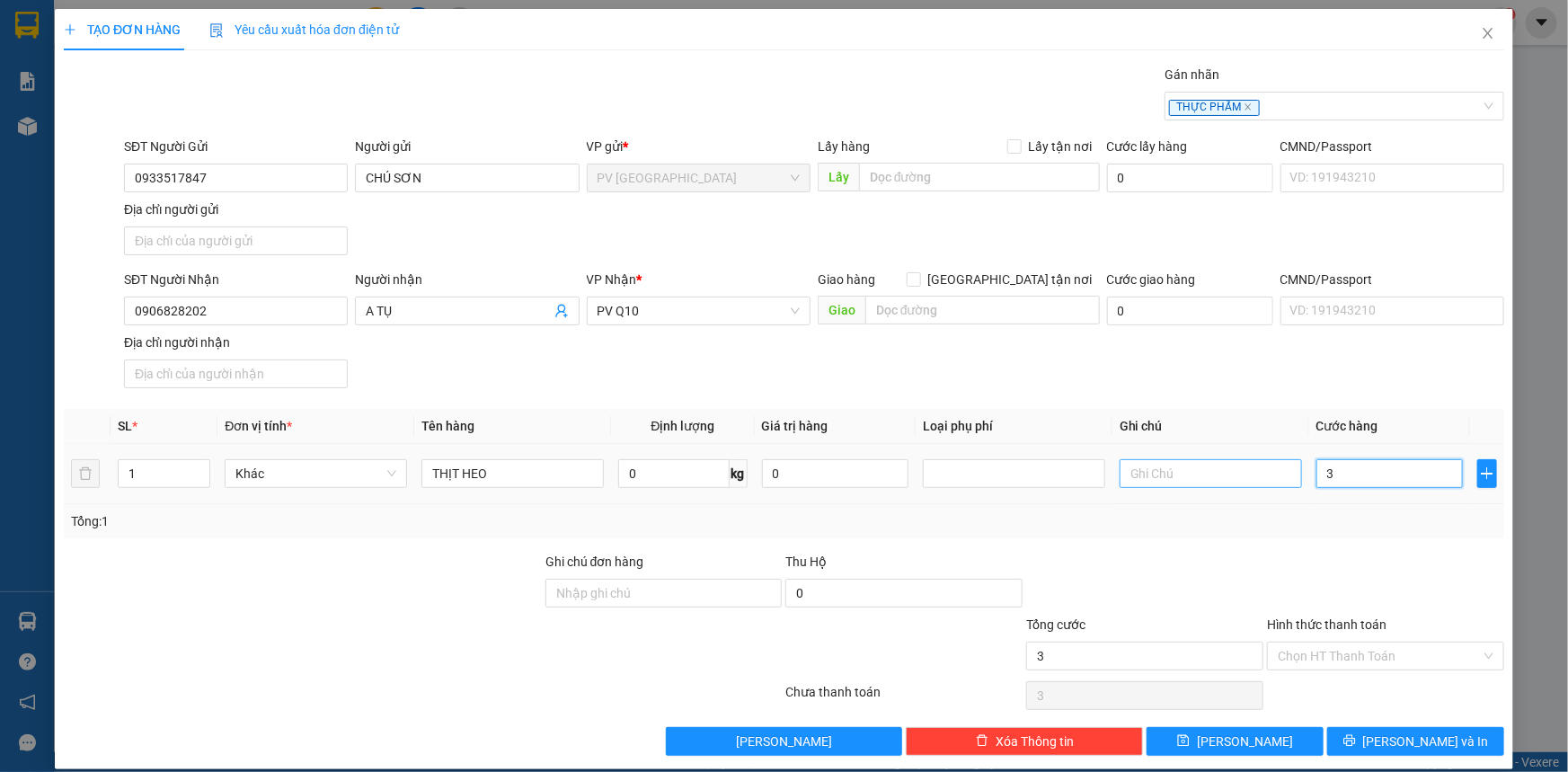
type input "30"
type input "300"
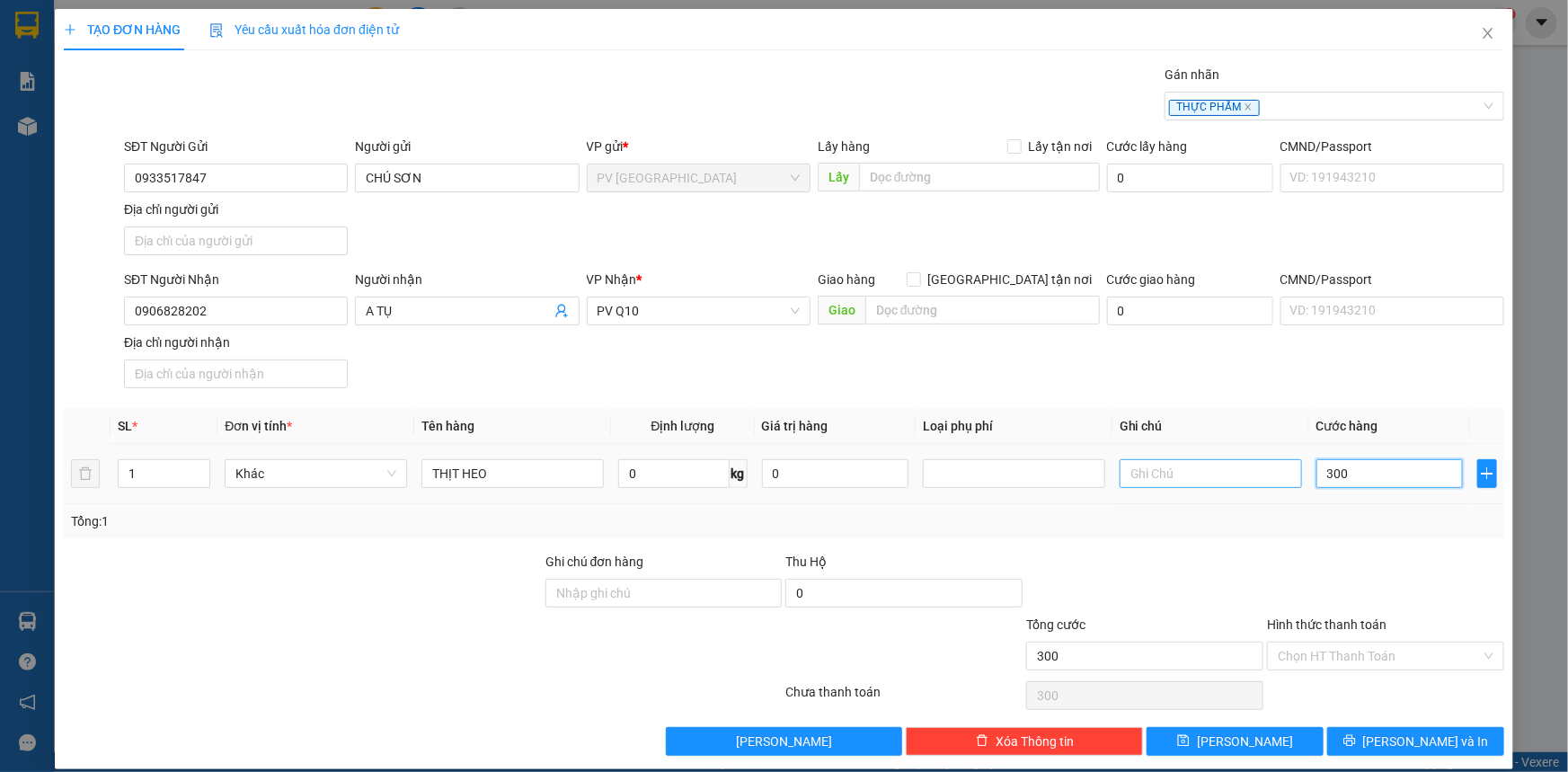
type input "3.000"
type input "30.000"
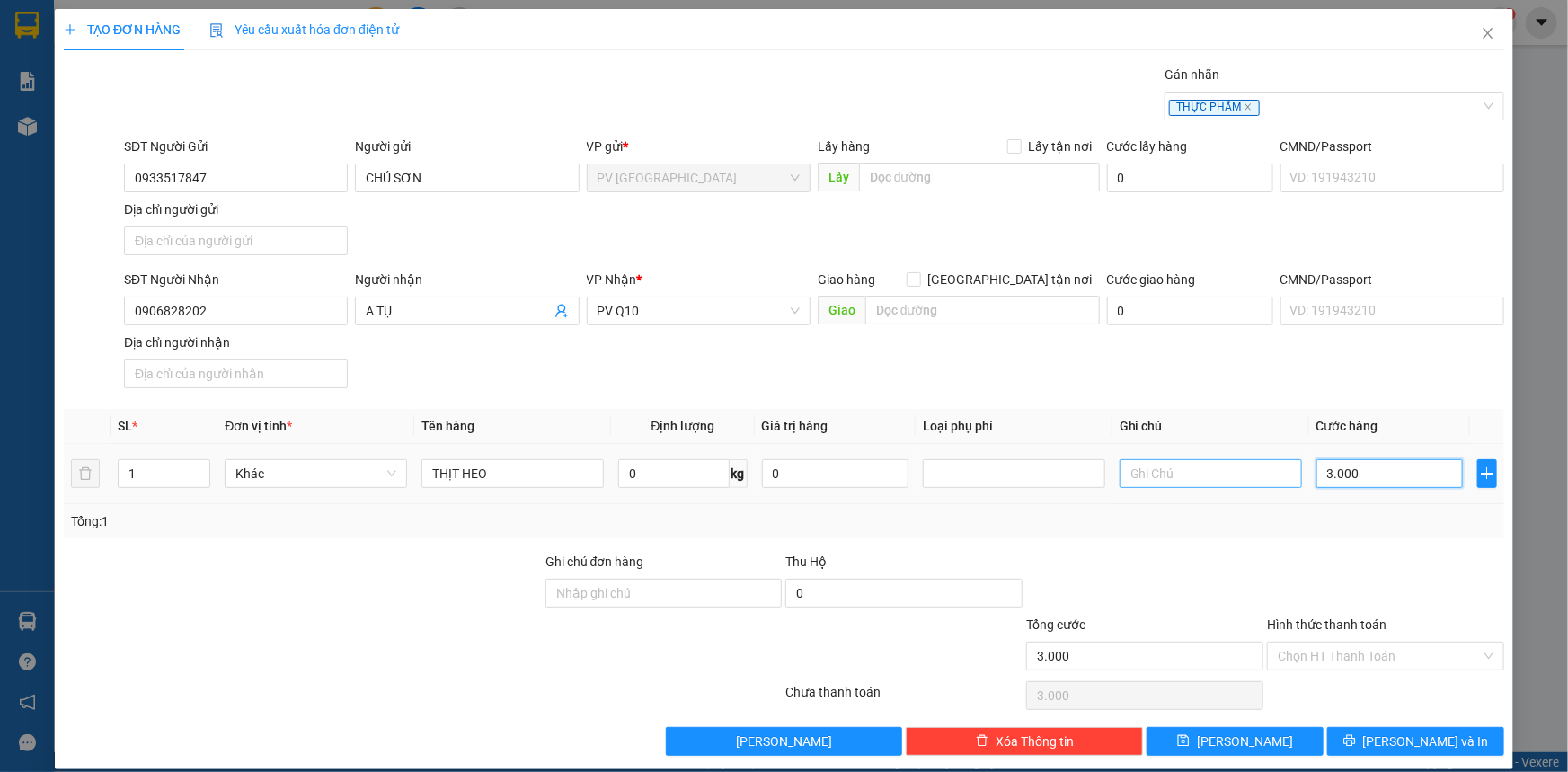
type input "30.000"
click at [1402, 643] on input "Hình thức thanh toán" at bounding box center [1379, 656] width 203 height 27
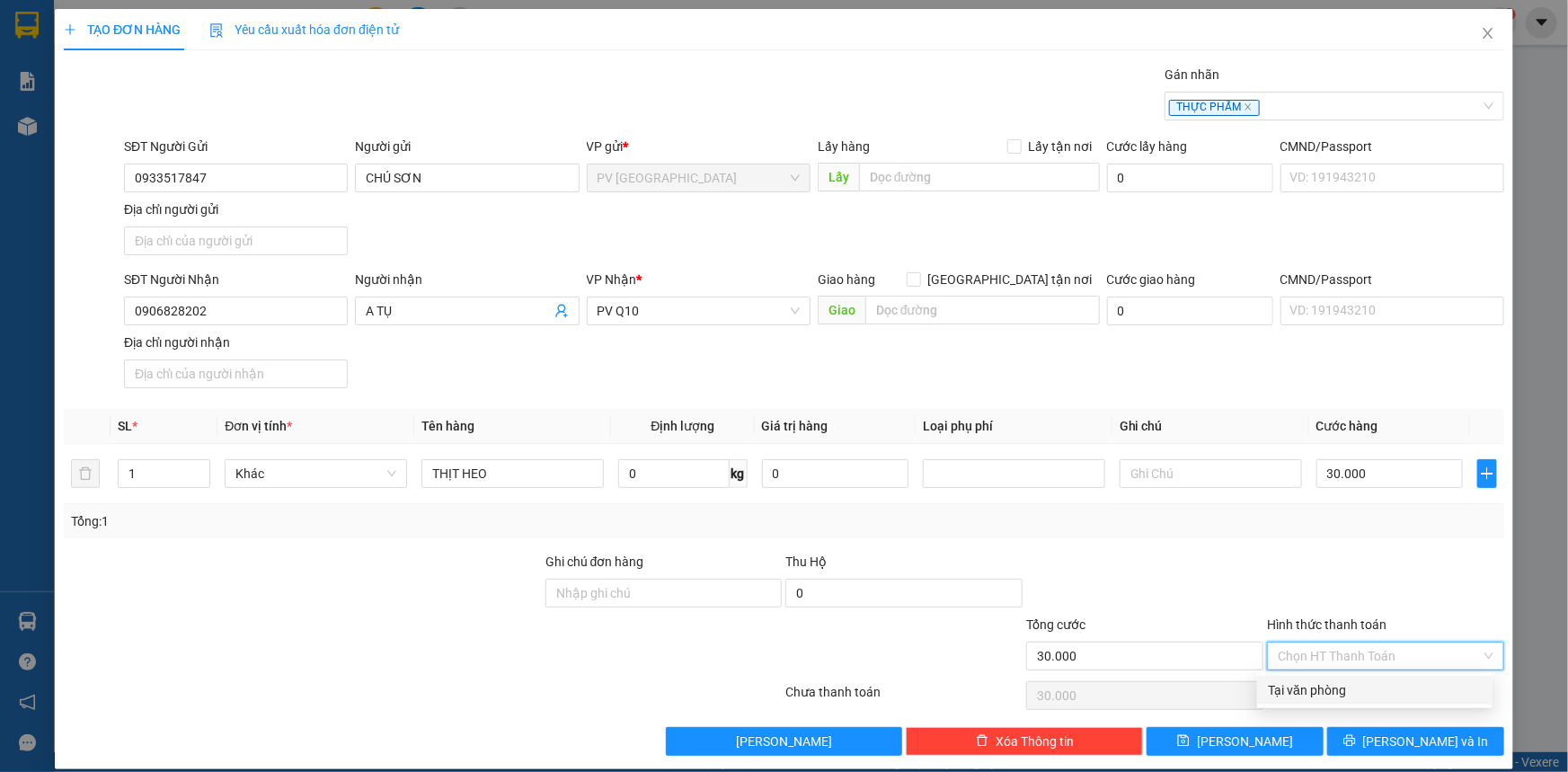
click at [1395, 681] on div "Tại văn phòng" at bounding box center [1374, 690] width 214 height 20
type input "0"
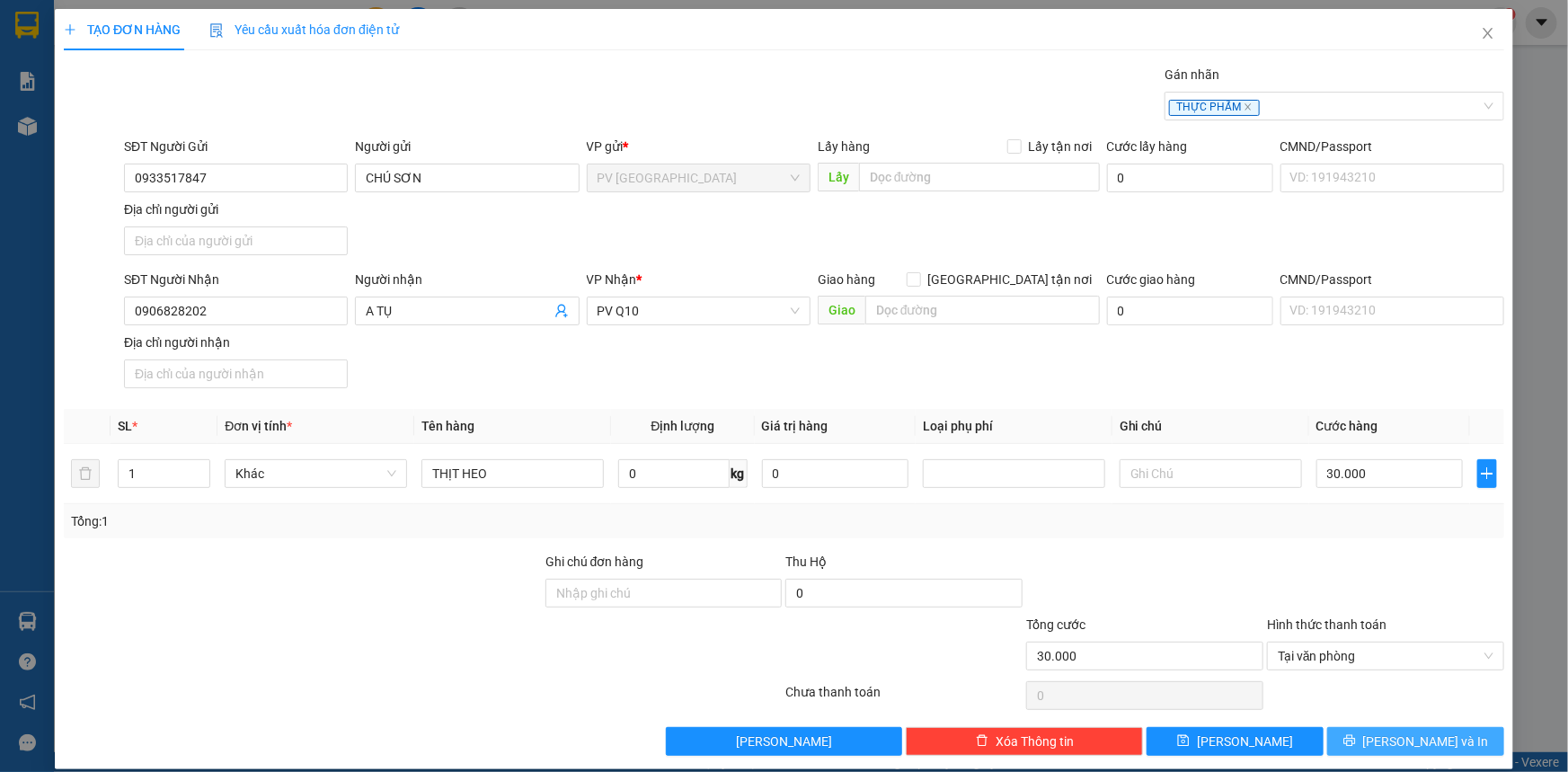
click at [1402, 741] on span "[PERSON_NAME] và In" at bounding box center [1426, 742] width 126 height 20
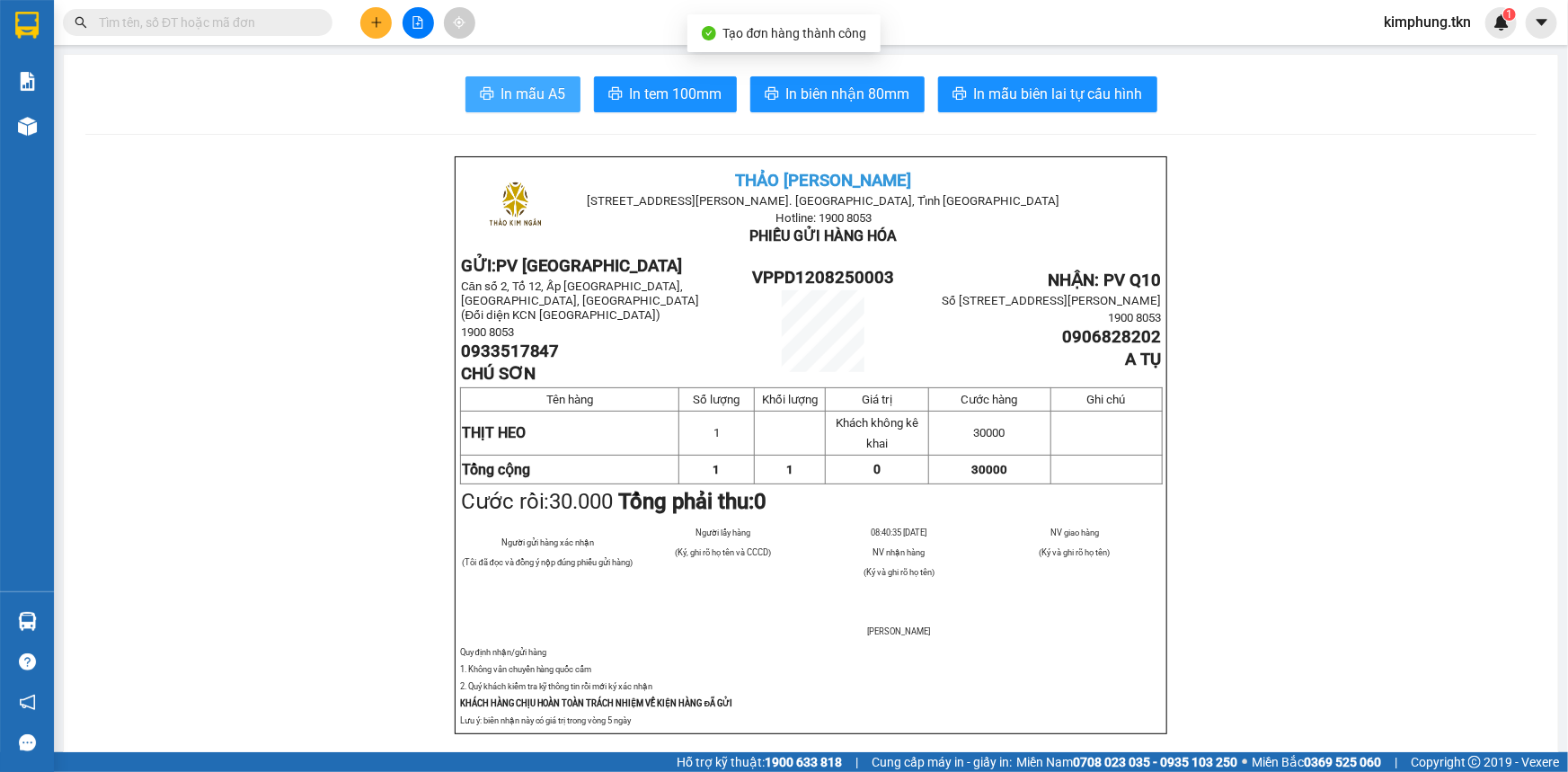
click at [544, 88] on span "In mẫu A5" at bounding box center [533, 94] width 65 height 23
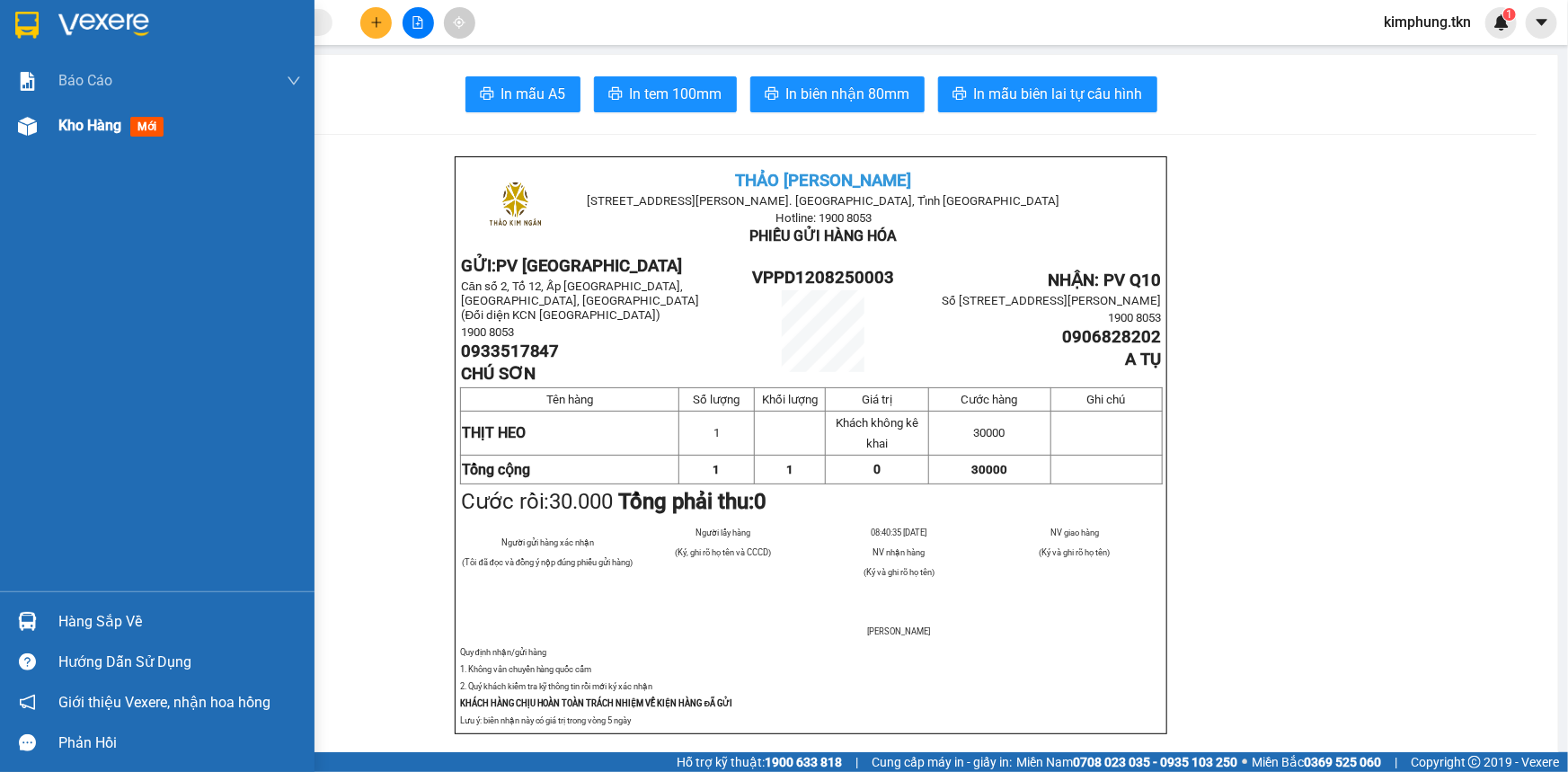
click at [87, 131] on span "Kho hàng" at bounding box center [90, 125] width 63 height 17
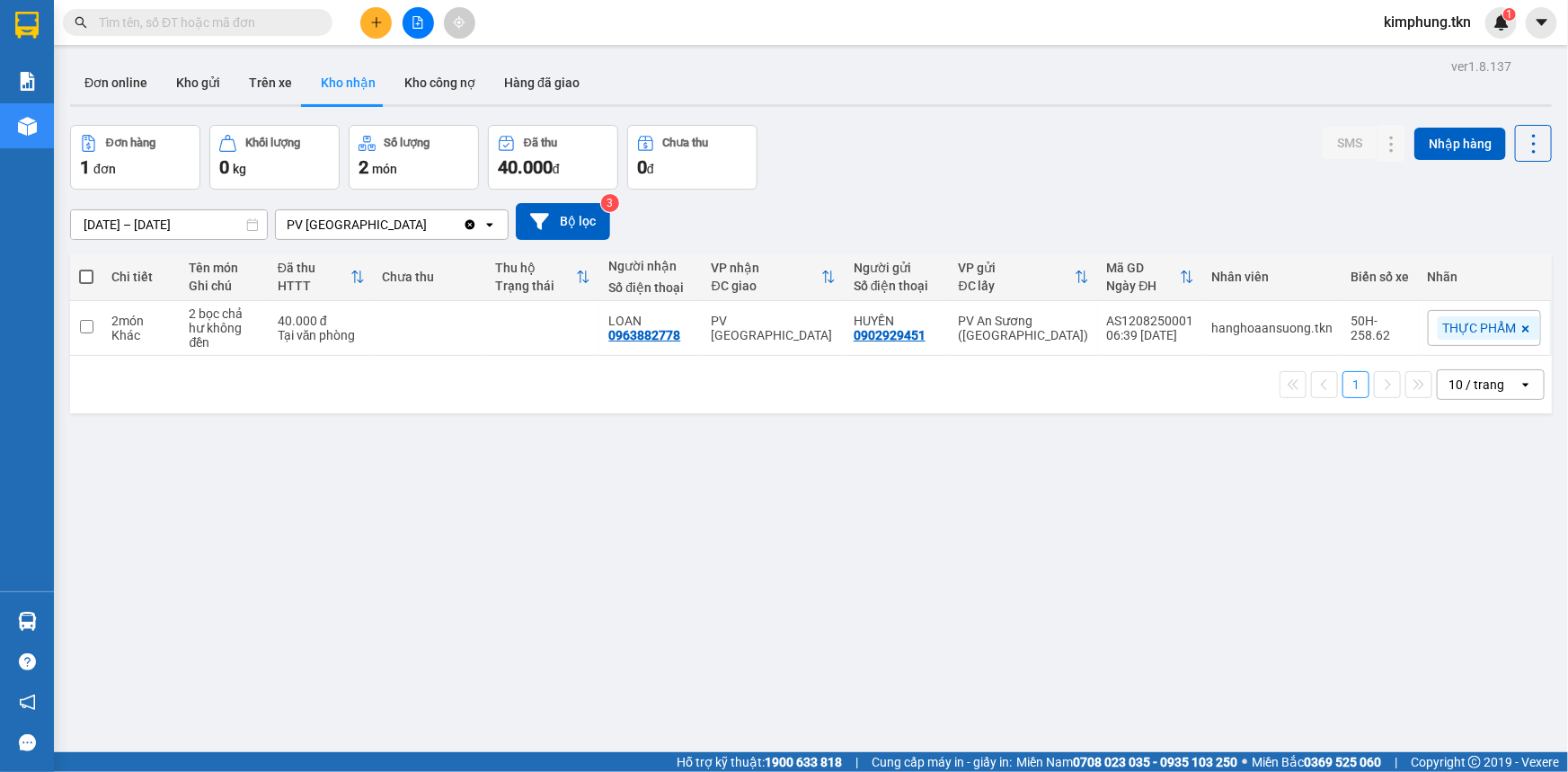
drag, startPoint x: 348, startPoint y: 601, endPoint x: 189, endPoint y: 504, distance: 186.3
click at [348, 599] on div "ver 1.8.137 Đơn online Kho gửi Trên xe Kho nhận Kho công nợ Hàng đã giao Đơn hà…" at bounding box center [811, 440] width 1497 height 772
click at [201, 81] on button "Kho gửi" at bounding box center [197, 82] width 73 height 43
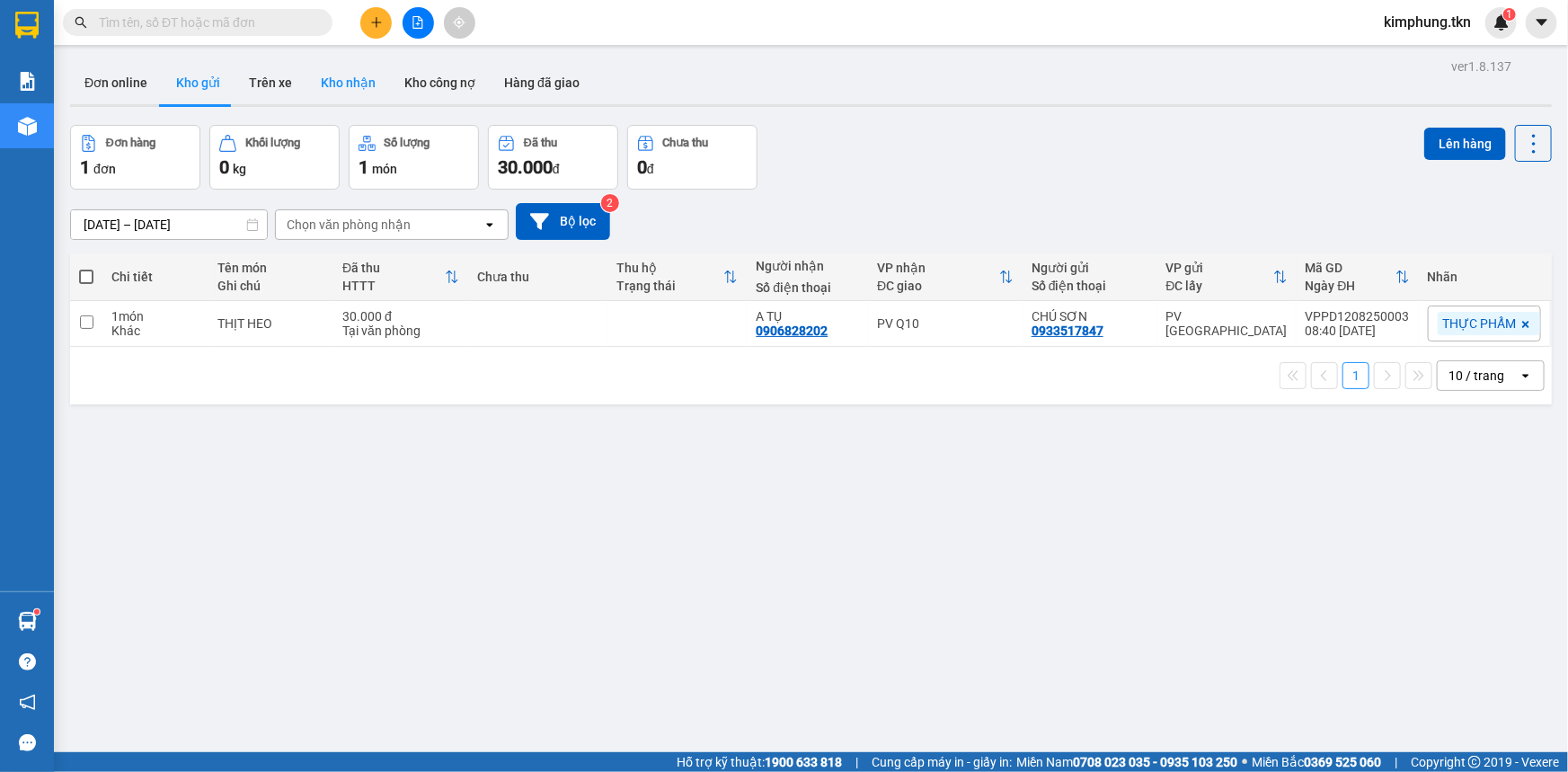
click at [360, 82] on button "Kho nhận" at bounding box center [348, 82] width 84 height 43
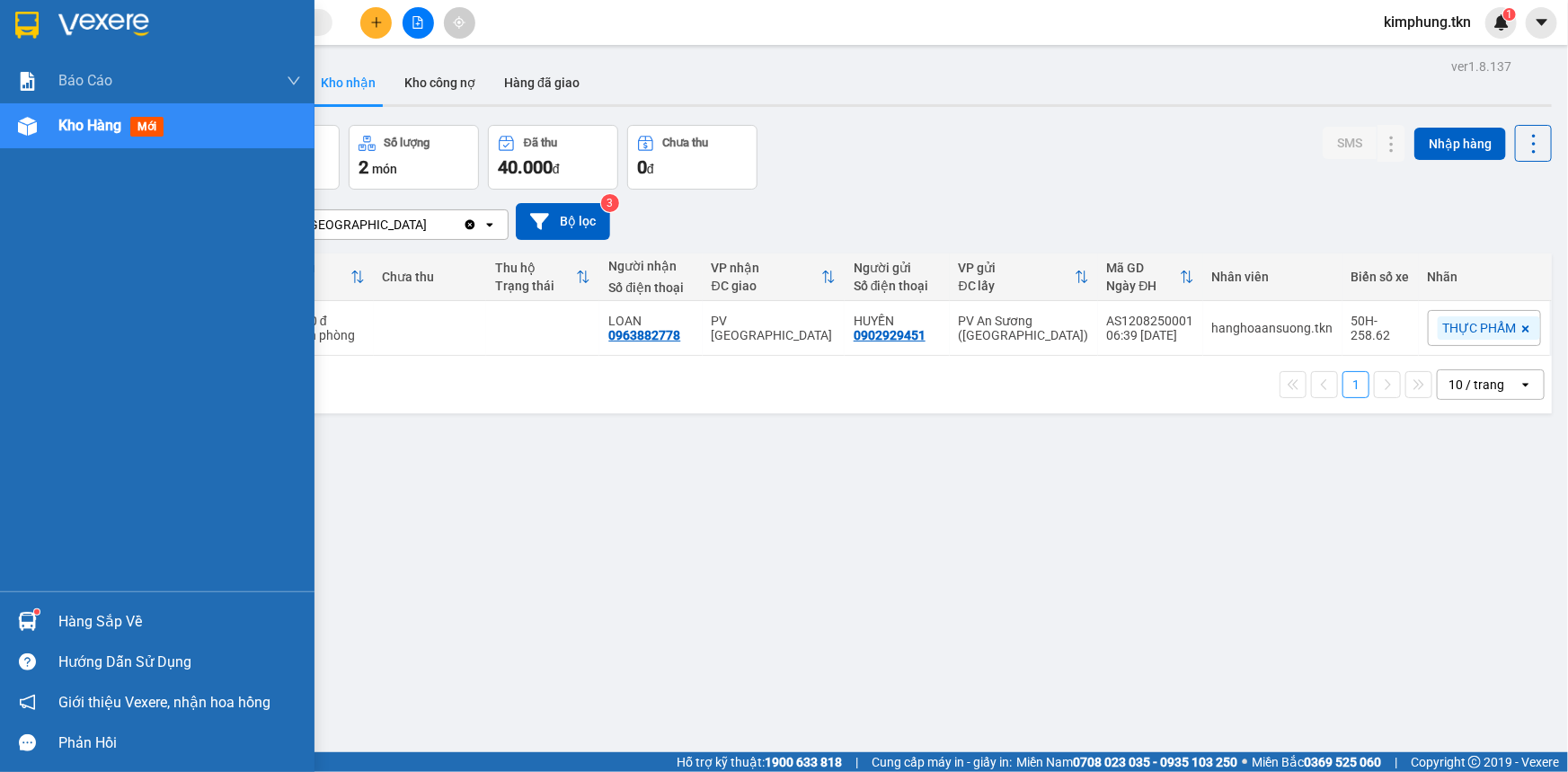
click at [59, 611] on div "Hàng sắp về" at bounding box center [180, 622] width 243 height 27
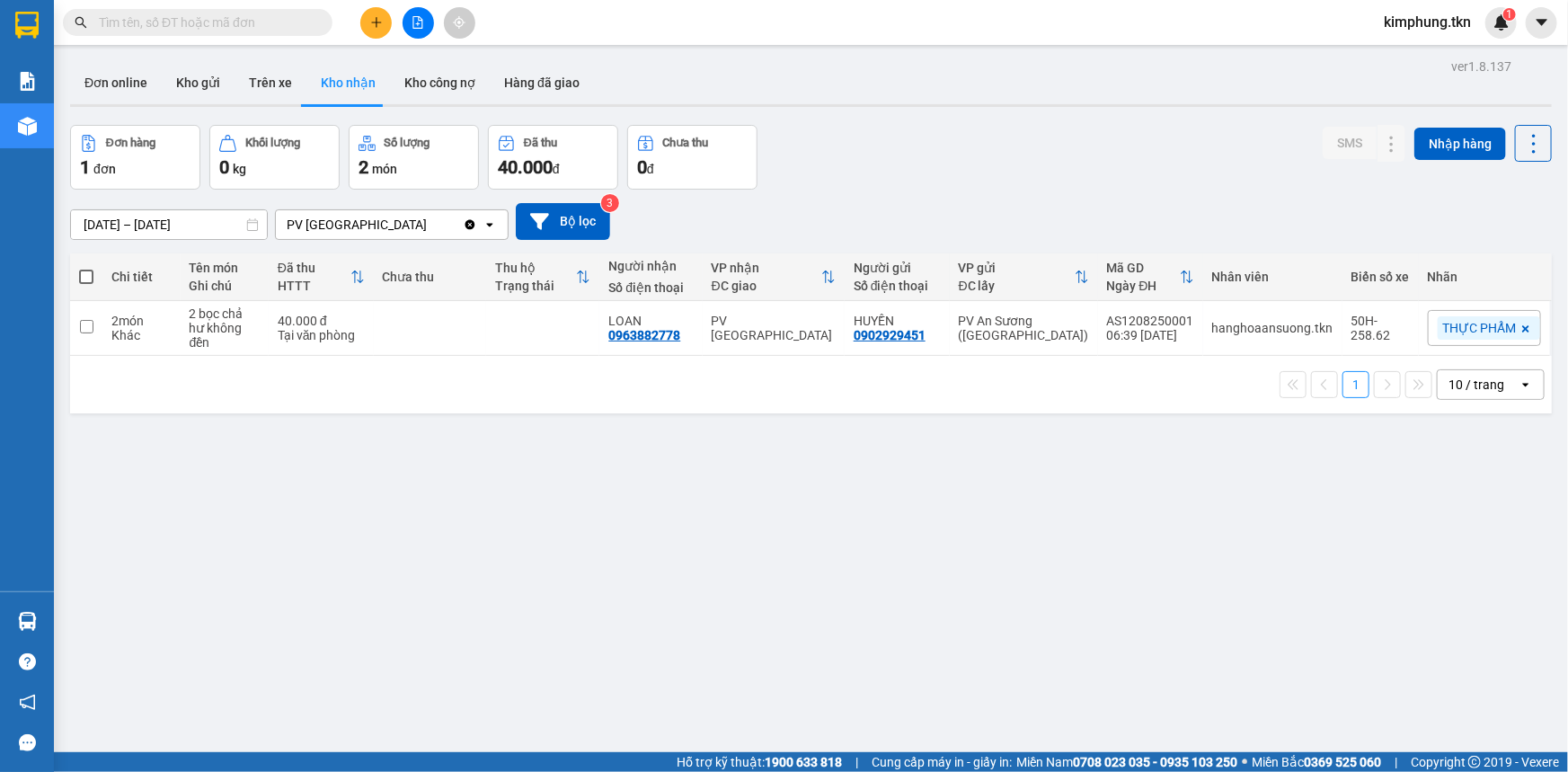
click at [834, 556] on section "Kết quả tìm kiếm ( 0 ) Bộ lọc No Data kimphung.tkn 1 Báo cáo Mẫu 1: Báo cáo dòn…" at bounding box center [784, 386] width 1568 height 772
click at [201, 88] on button "Kho gửi" at bounding box center [197, 82] width 73 height 43
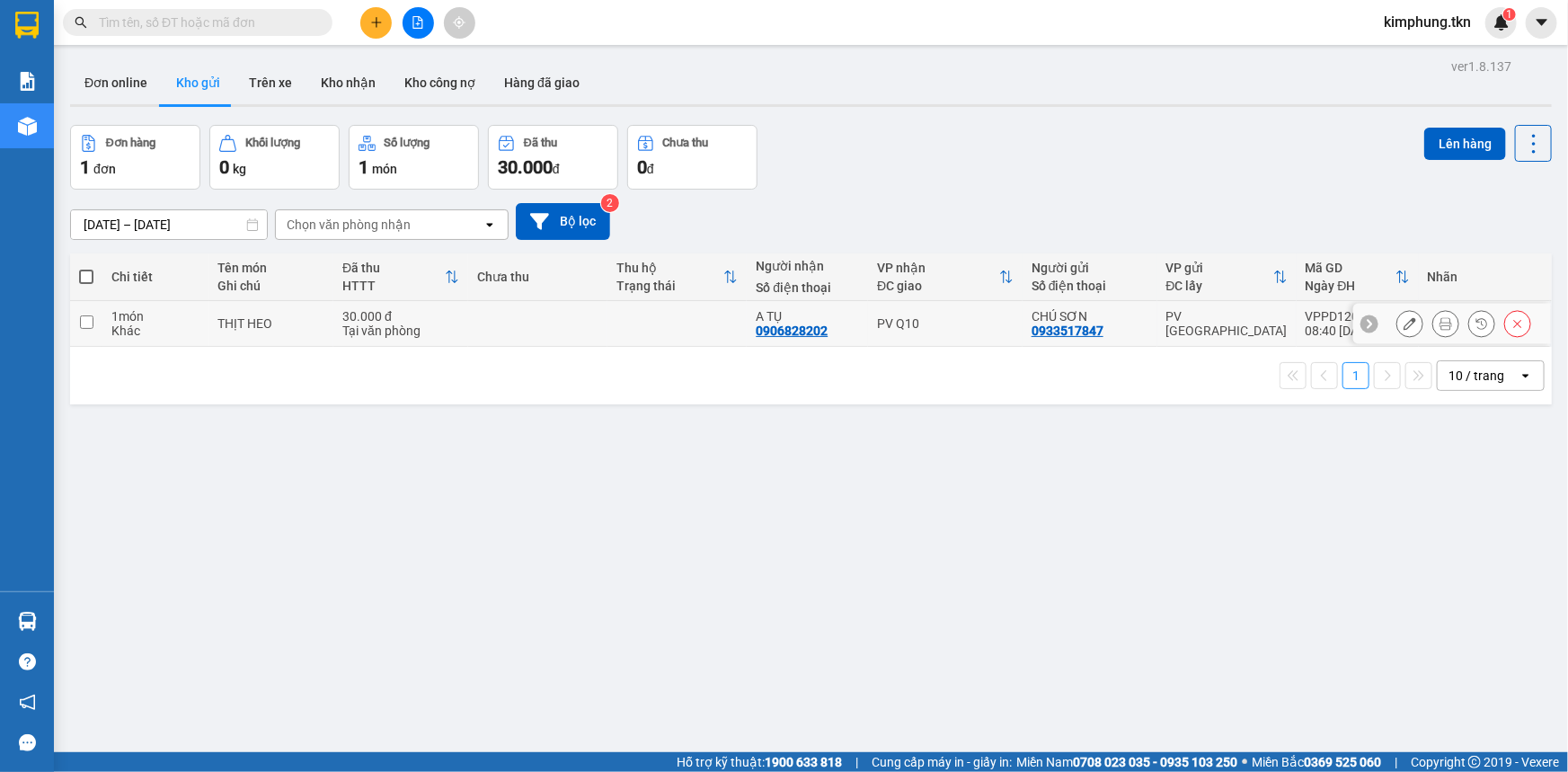
click at [81, 324] on input "checkbox" at bounding box center [86, 322] width 13 height 13
checkbox input "true"
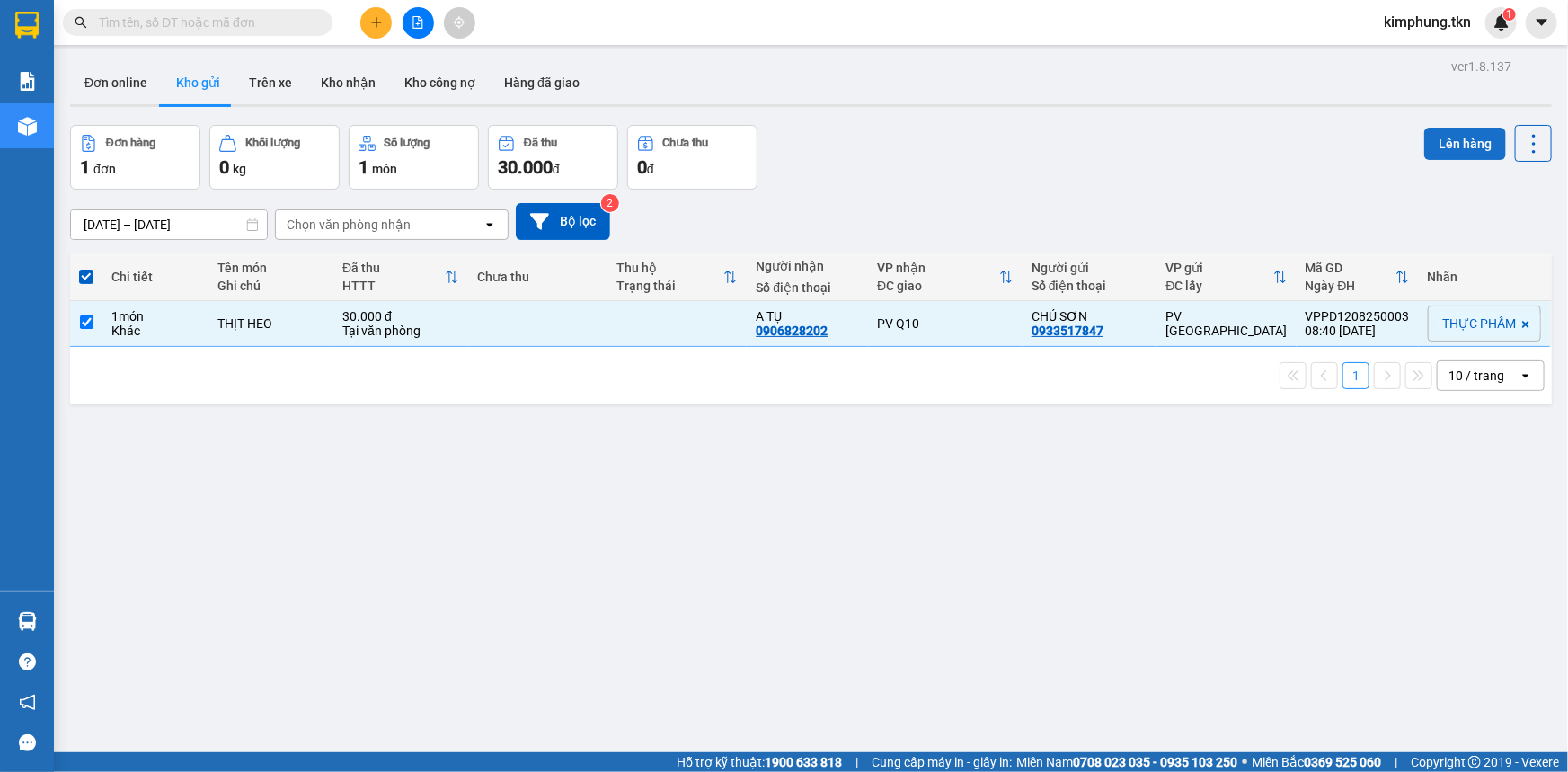
click at [1484, 141] on button "Lên hàng" at bounding box center [1465, 143] width 82 height 32
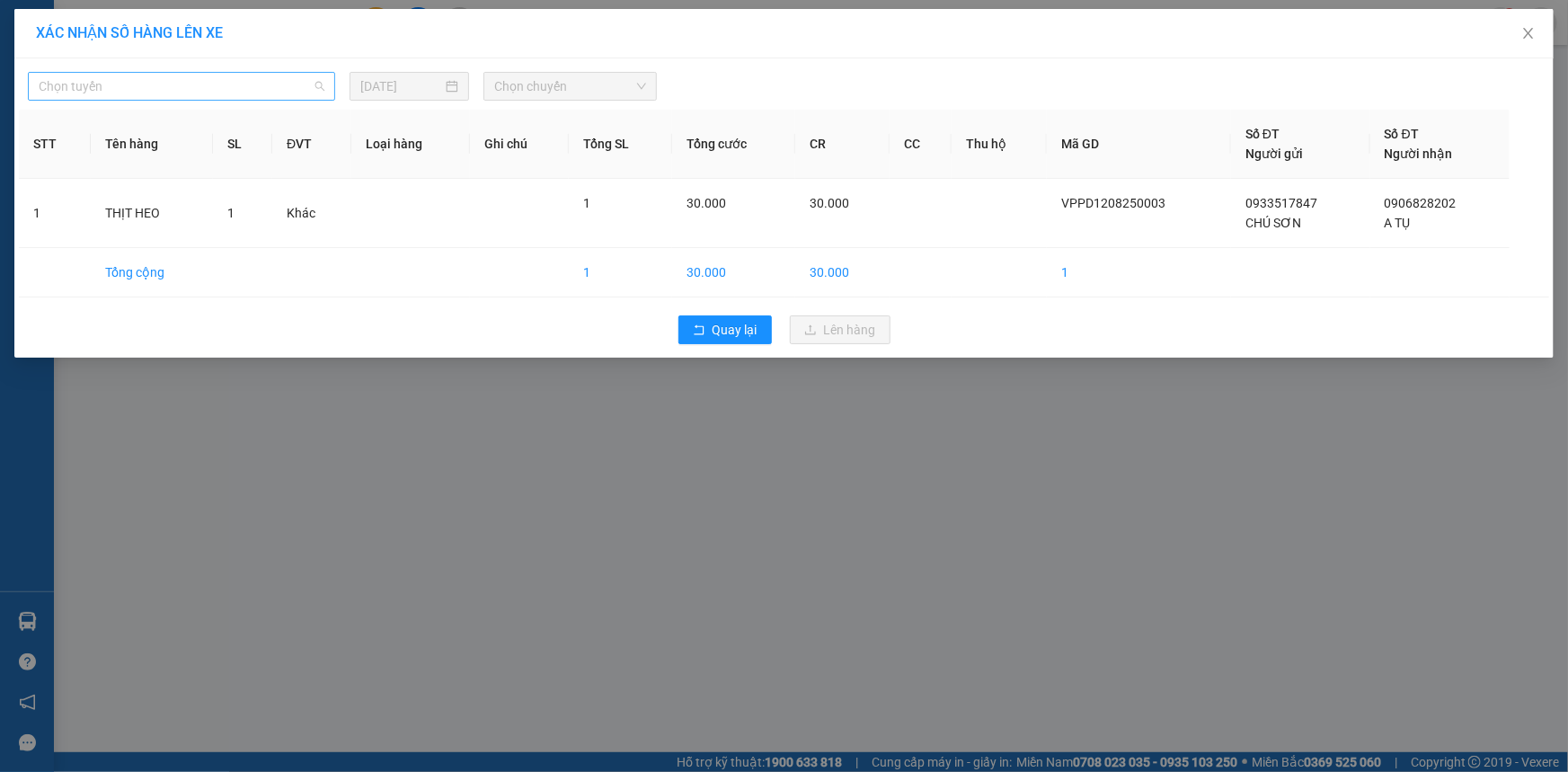
click at [324, 85] on span "Chọn tuyến" at bounding box center [181, 86] width 286 height 27
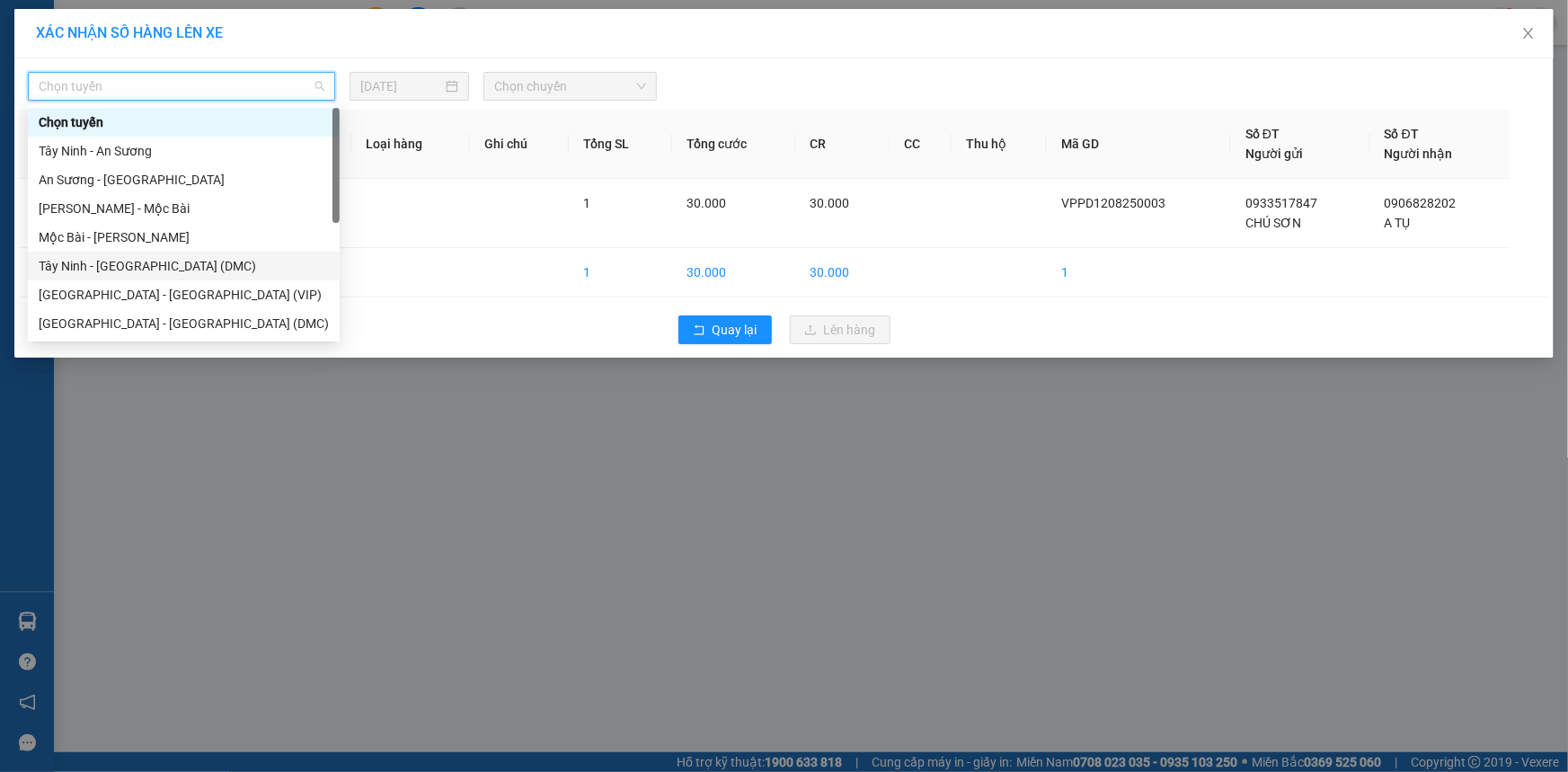
click at [112, 261] on div "Tây Ninh - [GEOGRAPHIC_DATA] (DMC)" at bounding box center [184, 266] width 290 height 20
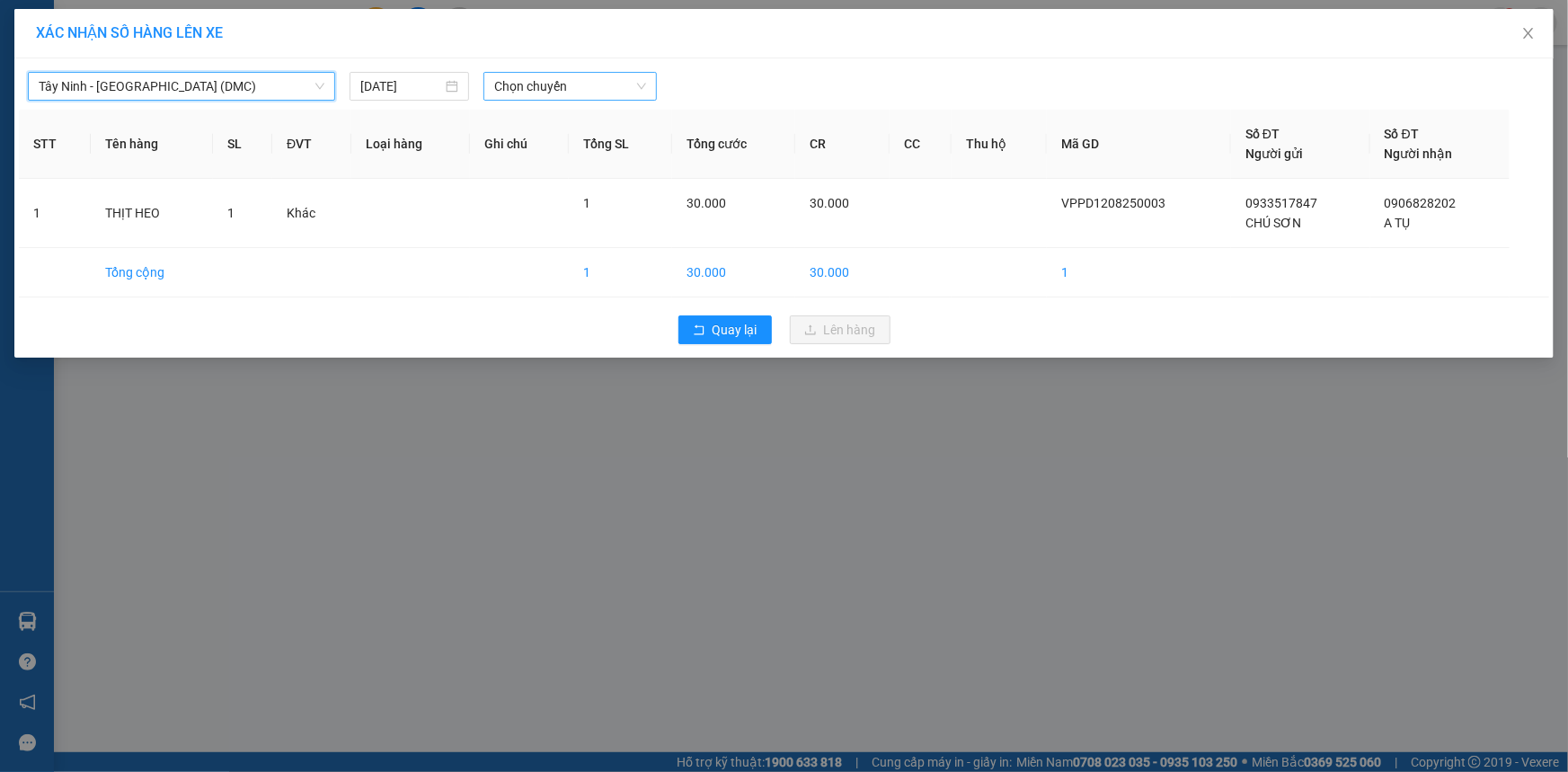
click at [563, 88] on span "Chọn chuyến" at bounding box center [570, 86] width 152 height 27
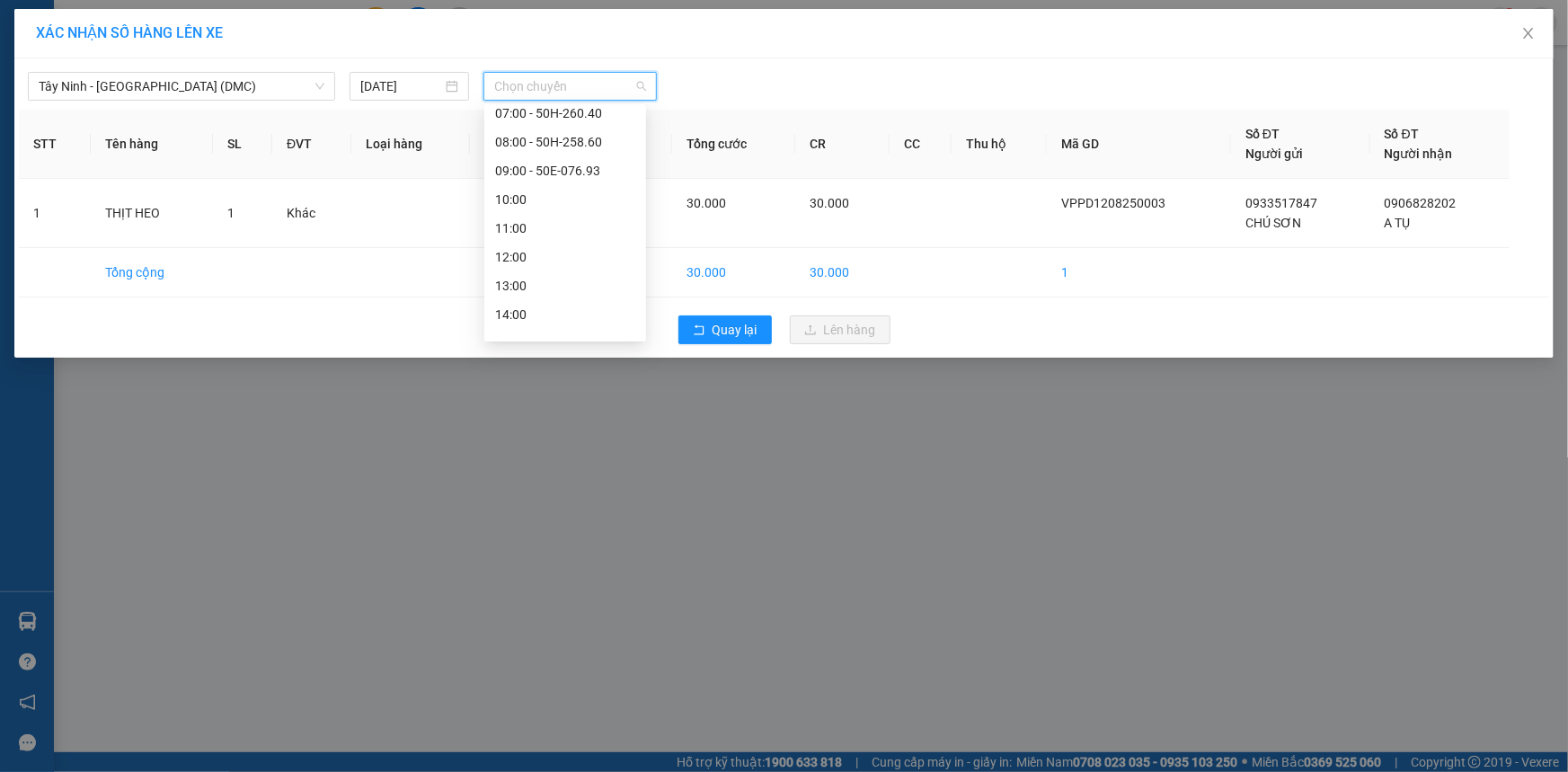
scroll to position [119, 0]
click at [578, 170] on div "08:00 - 50H-258.60" at bounding box center [566, 176] width 140 height 20
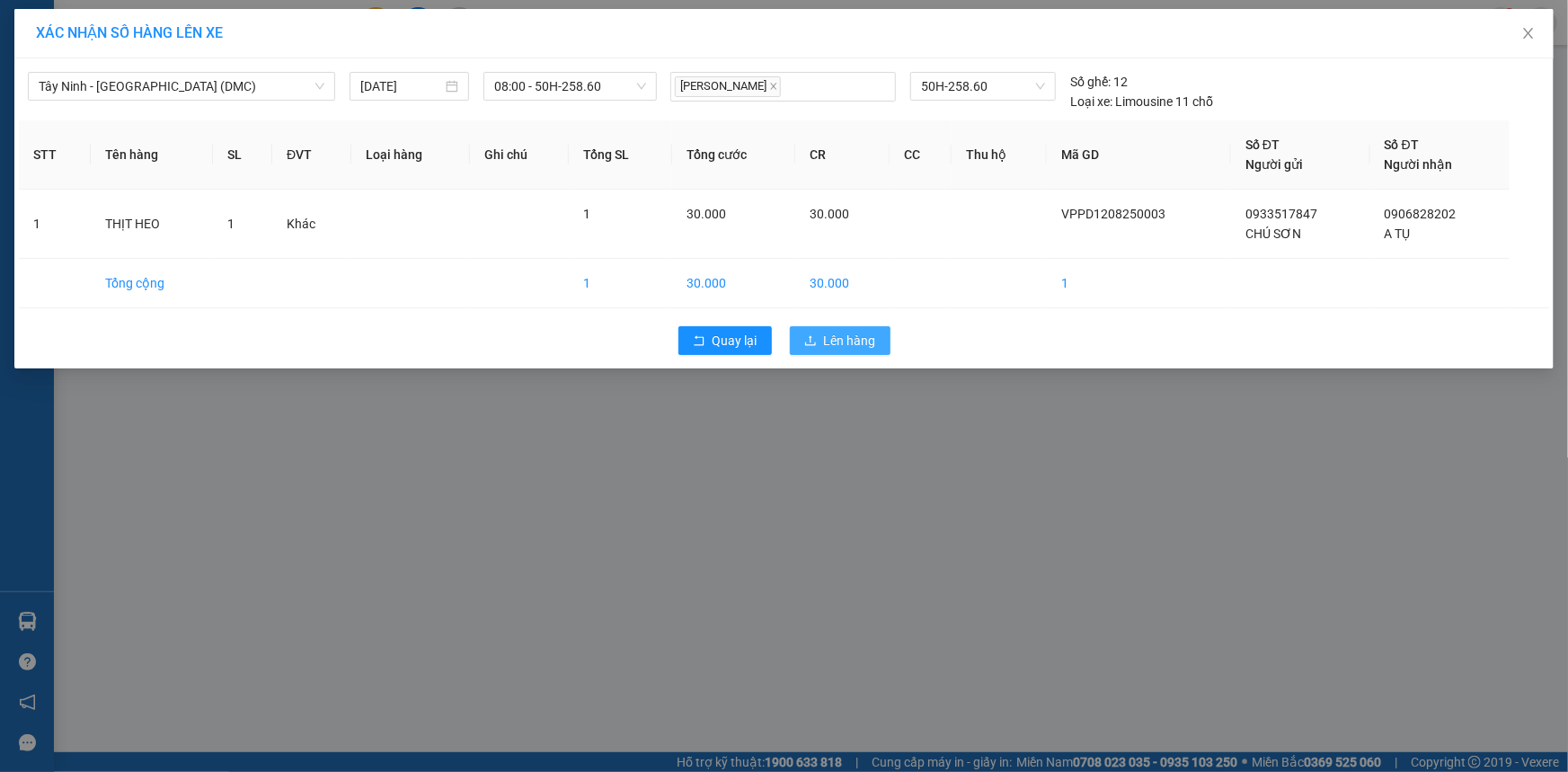
click at [860, 332] on span "Lên hàng" at bounding box center [849, 340] width 52 height 20
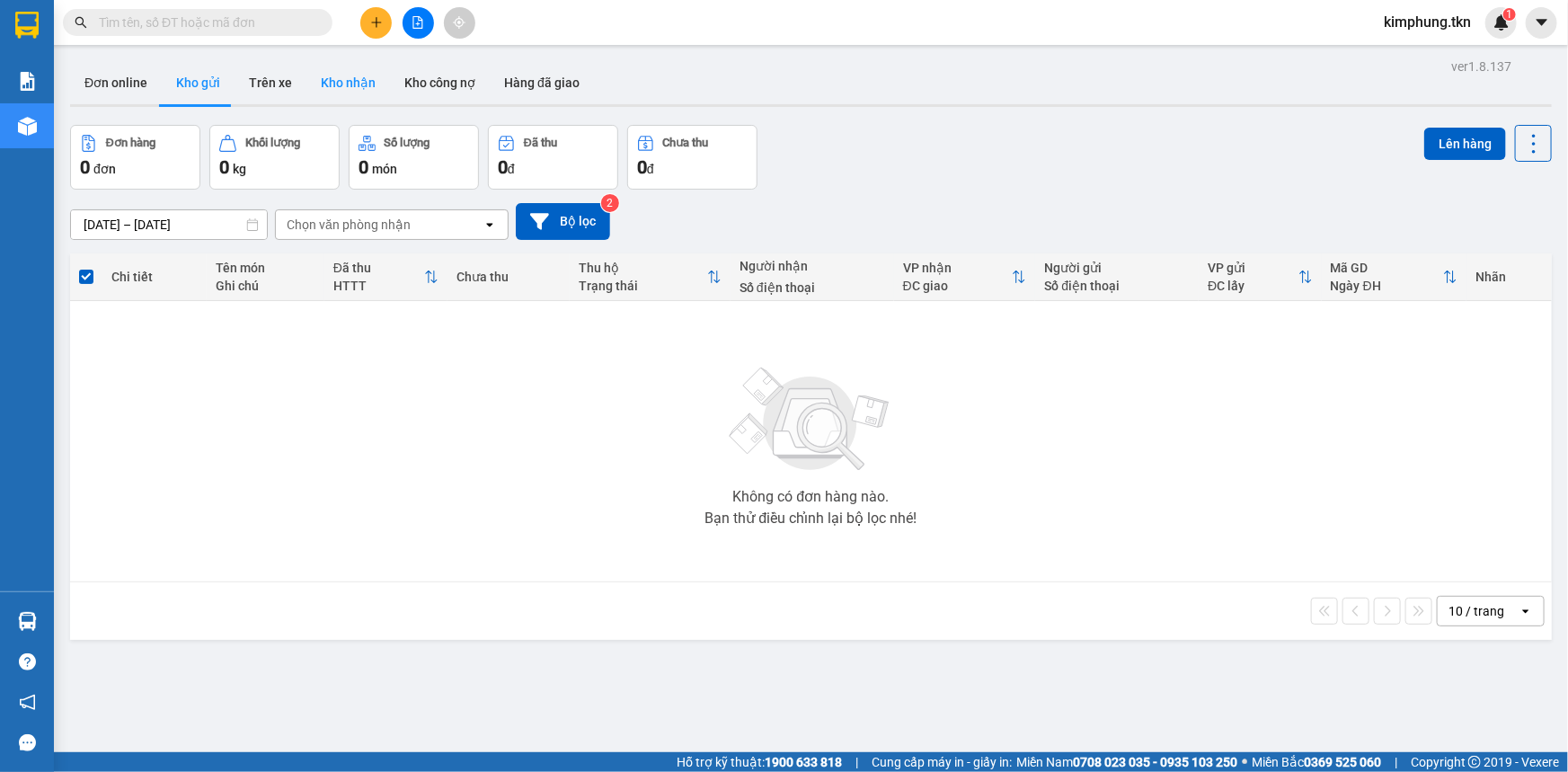
click at [362, 85] on button "Kho nhận" at bounding box center [348, 82] width 84 height 43
